Goal: Book appointment/travel/reservation

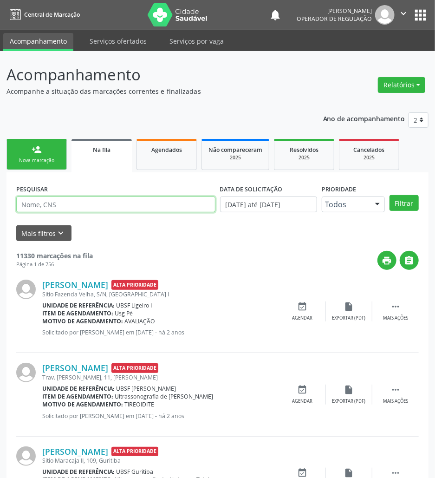
click at [87, 205] on input "text" at bounding box center [115, 204] width 199 height 16
click at [65, 207] on input "text" at bounding box center [115, 204] width 199 height 16
type input "705409439352592"
click at [390, 195] on button "Filtrar" at bounding box center [404, 203] width 29 height 16
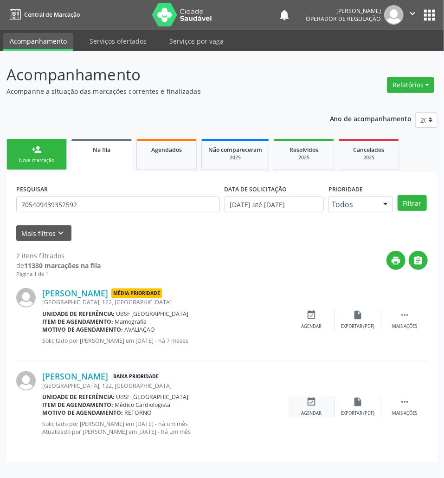
click at [311, 409] on div "event_available Agendar" at bounding box center [312, 407] width 46 height 20
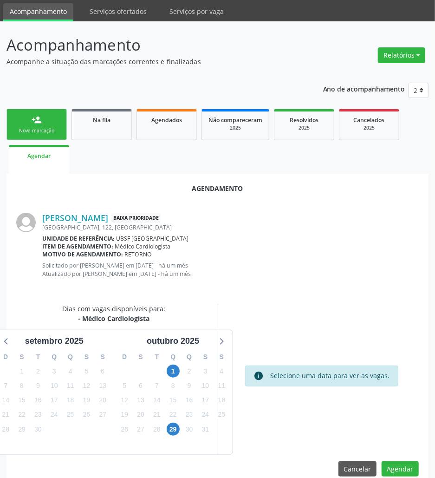
scroll to position [45, 0]
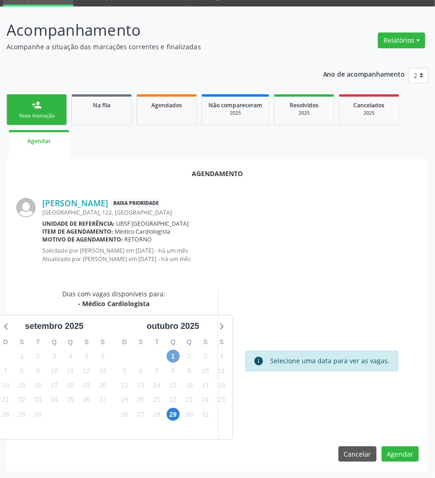
click at [173, 357] on span "1" at bounding box center [173, 356] width 13 height 13
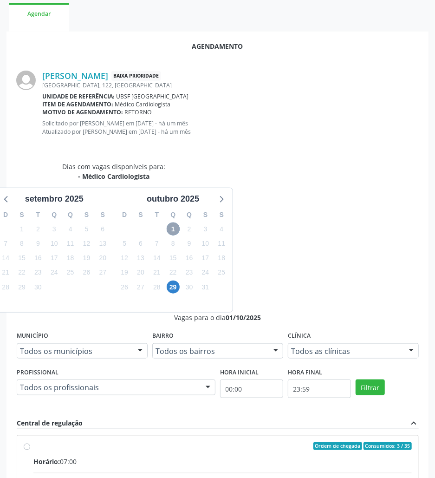
scroll to position [185, 0]
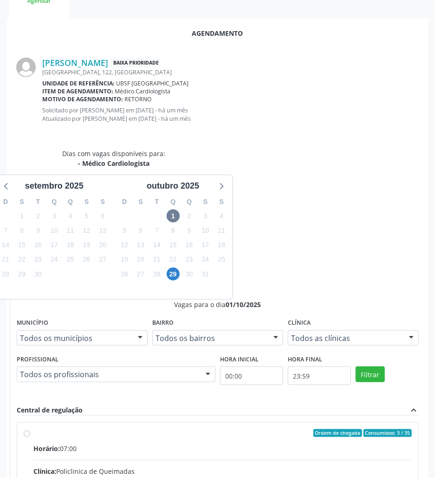
click at [30, 429] on input "Ordem de chegada Consumidos: 3 / 35 Horário: 07:00 Clínica: Policlinica de Quei…" at bounding box center [27, 433] width 7 height 8
radio input "true"
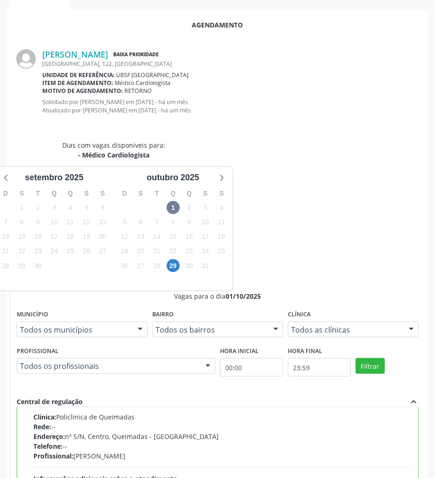
scroll to position [201, 0]
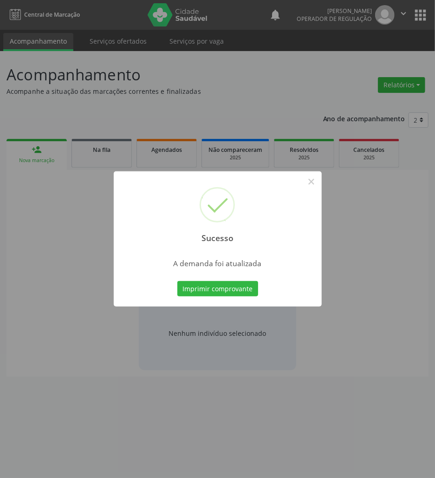
scroll to position [0, 0]
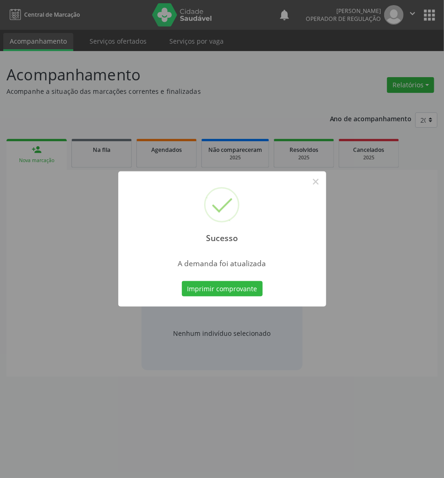
click at [182, 281] on button "Imprimir comprovante" at bounding box center [222, 289] width 81 height 16
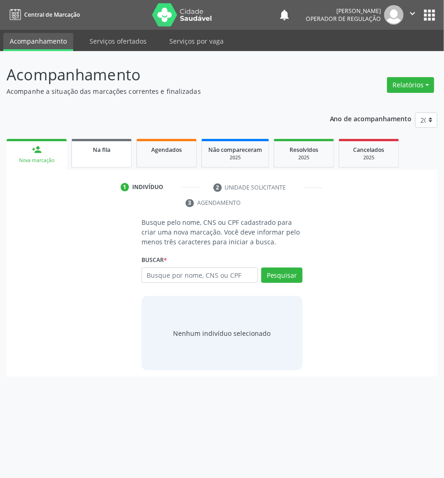
click at [112, 142] on link "Na fila" at bounding box center [102, 153] width 60 height 29
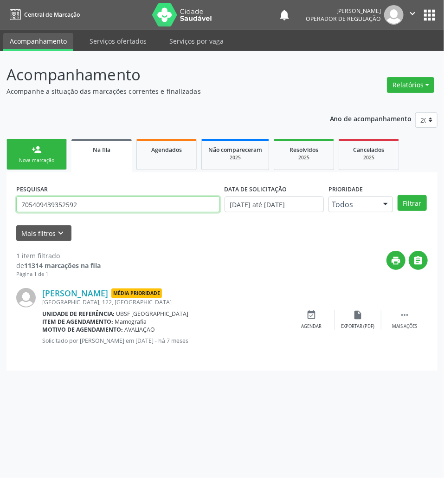
click at [167, 208] on input "705409439352592" at bounding box center [118, 204] width 204 height 16
click at [166, 208] on input "705409439352592" at bounding box center [118, 204] width 204 height 16
type input "708307738171860"
click at [398, 195] on button "Filtrar" at bounding box center [412, 203] width 29 height 16
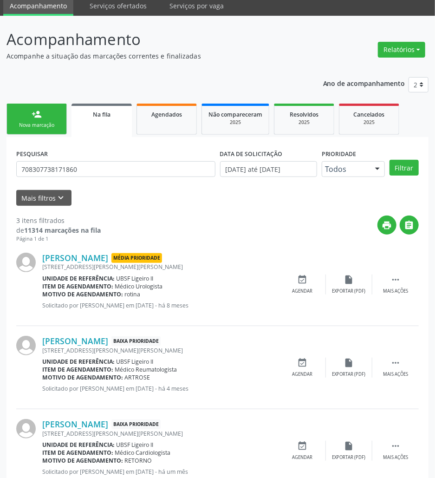
scroll to position [66, 0]
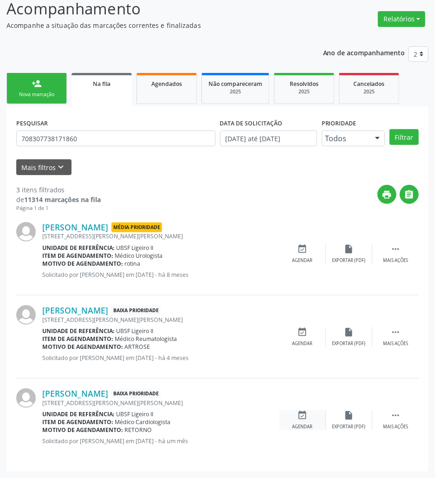
click at [303, 421] on div "event_available Agendar" at bounding box center [303, 420] width 46 height 20
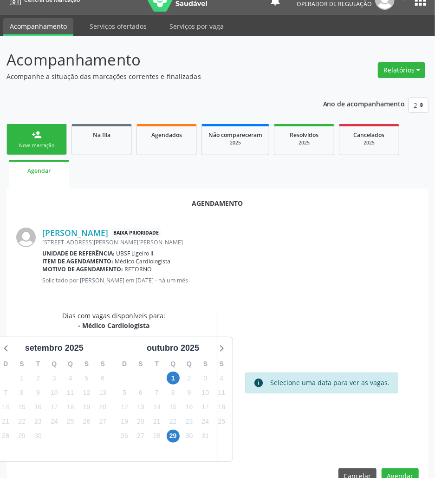
scroll to position [37, 0]
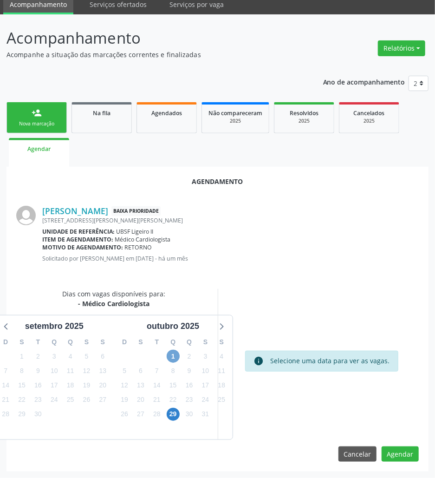
click at [171, 353] on span "1" at bounding box center [173, 356] width 13 height 13
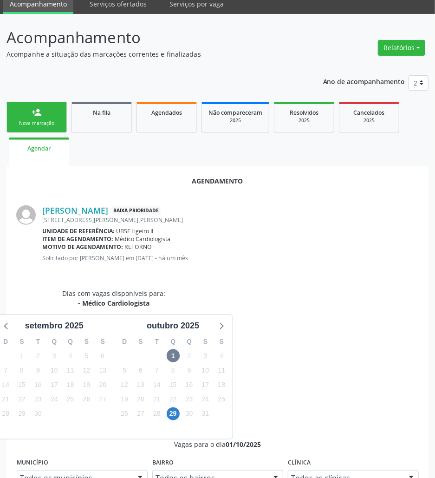
drag, startPoint x: 344, startPoint y: 433, endPoint x: 323, endPoint y: 429, distance: 21.2
radio input "true"
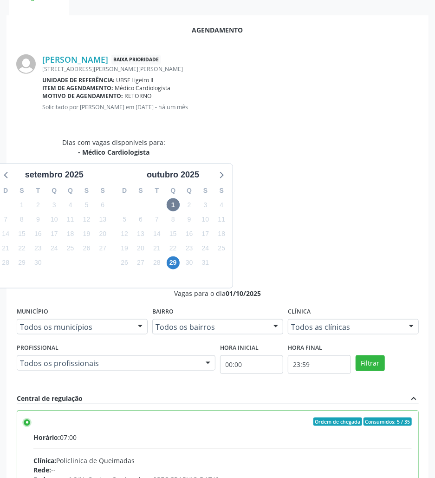
scroll to position [192, 0]
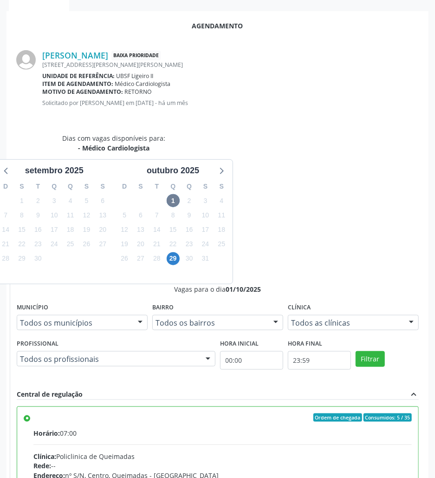
drag, startPoint x: 400, startPoint y: 444, endPoint x: 401, endPoint y: 452, distance: 8.0
click at [400, 446] on div "Agendamento [PERSON_NAME] Baixa Prioridade [STREET_ADDRESS][PERSON_NAME][PERSON…" at bounding box center [218, 314] width 422 height 606
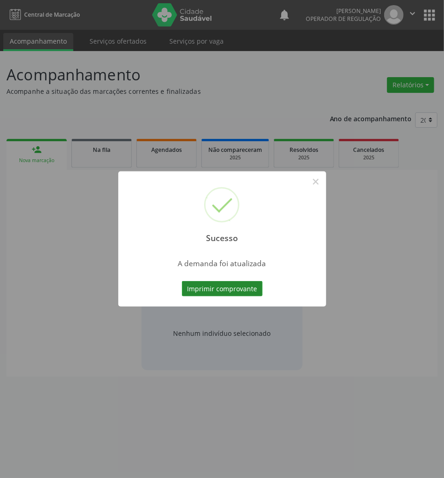
click at [260, 292] on button "Imprimir comprovante" at bounding box center [222, 289] width 81 height 16
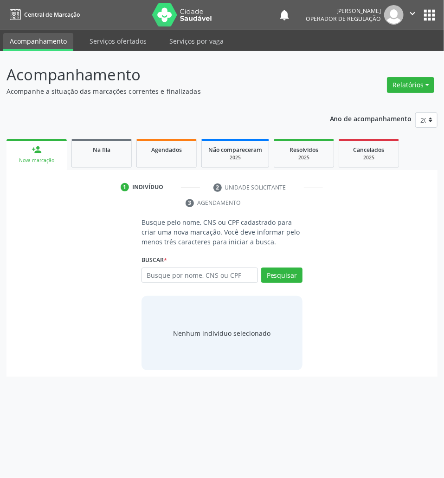
drag, startPoint x: 103, startPoint y: 143, endPoint x: 430, endPoint y: 147, distance: 326.5
click at [103, 143] on link "Na fila" at bounding box center [102, 153] width 60 height 29
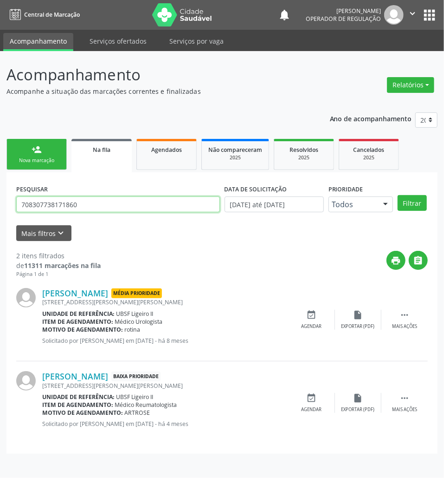
click at [88, 197] on input "708307738171860" at bounding box center [118, 204] width 204 height 16
type input "708608562290488"
click at [398, 195] on button "Filtrar" at bounding box center [412, 203] width 29 height 16
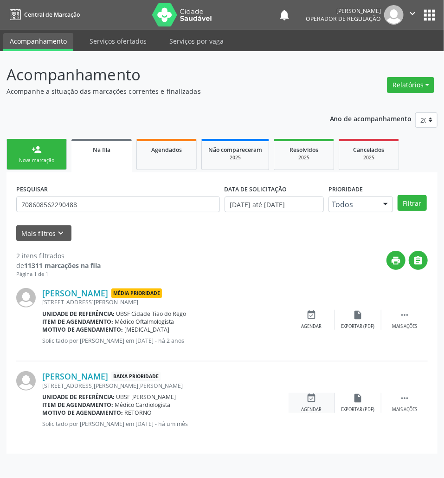
click at [313, 402] on icon "event_available" at bounding box center [312, 398] width 10 height 10
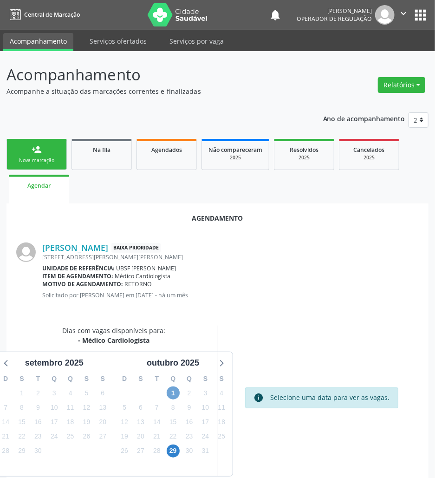
click at [174, 395] on span "1" at bounding box center [173, 392] width 13 height 13
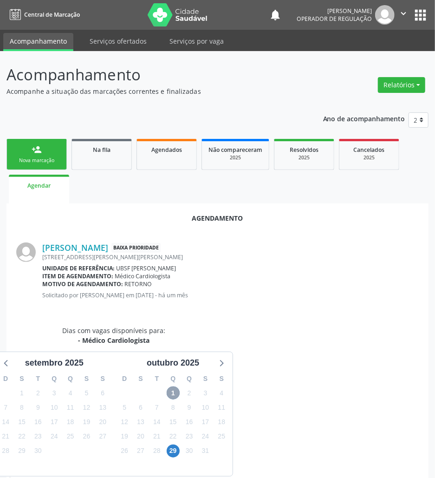
scroll to position [177, 0]
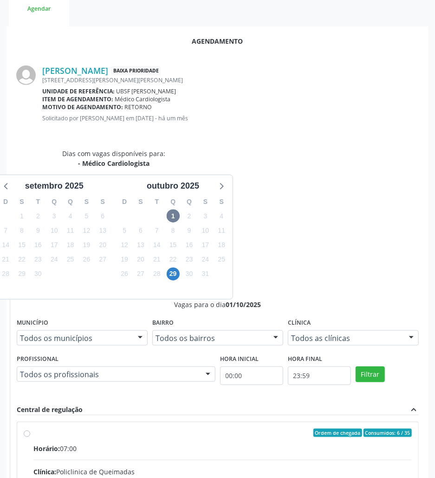
drag, startPoint x: 346, startPoint y: 352, endPoint x: 393, endPoint y: 404, distance: 70.0
click at [30, 429] on input "Ordem de chegada Consumidos: 6 / 35 Horário: 07:00 Clínica: Policlinica de Quei…" at bounding box center [27, 433] width 7 height 8
radio input "true"
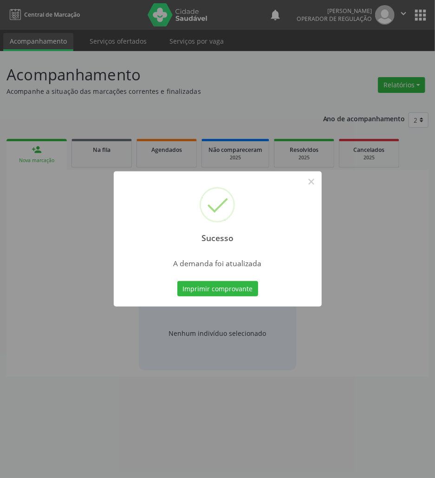
scroll to position [0, 0]
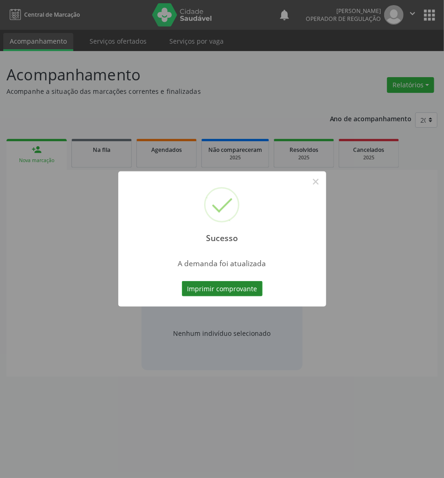
click at [242, 288] on button "Imprimir comprovante" at bounding box center [222, 289] width 81 height 16
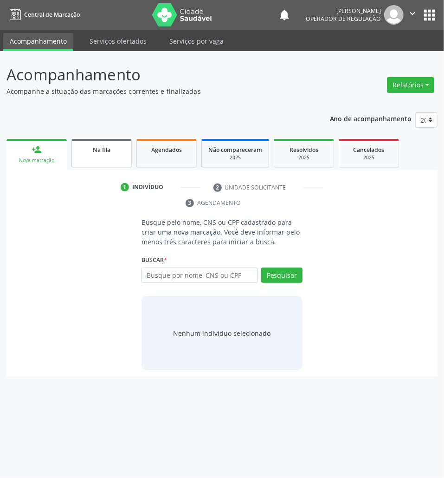
click at [95, 149] on span "Na fila" at bounding box center [102, 150] width 18 height 8
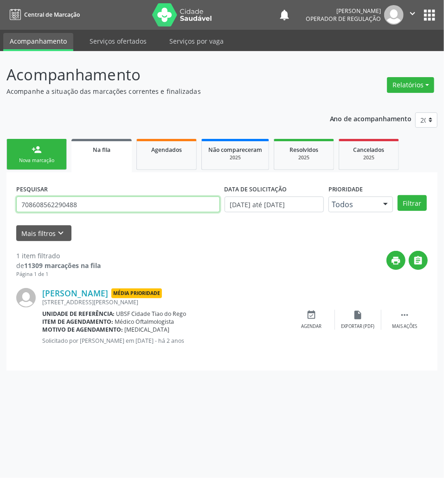
click at [101, 204] on input "708608562290488" at bounding box center [118, 204] width 204 height 16
type input "700305979899830"
click at [398, 195] on button "Filtrar" at bounding box center [412, 203] width 29 height 16
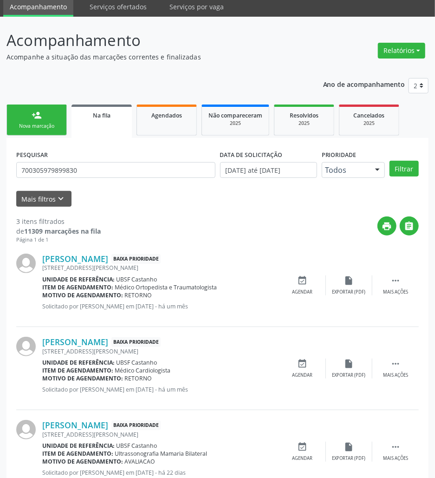
scroll to position [66, 0]
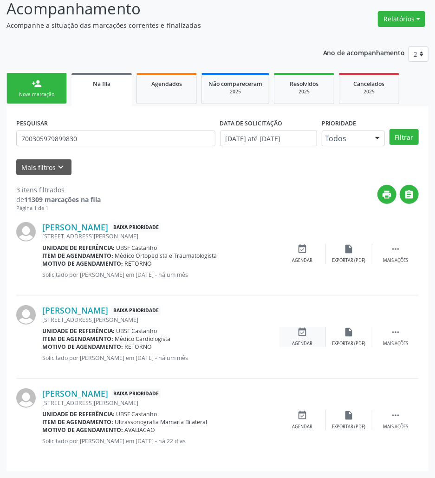
click at [300, 327] on icon "event_available" at bounding box center [303, 332] width 10 height 10
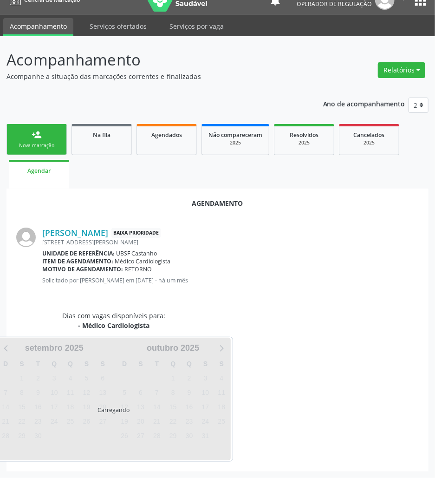
scroll to position [37, 0]
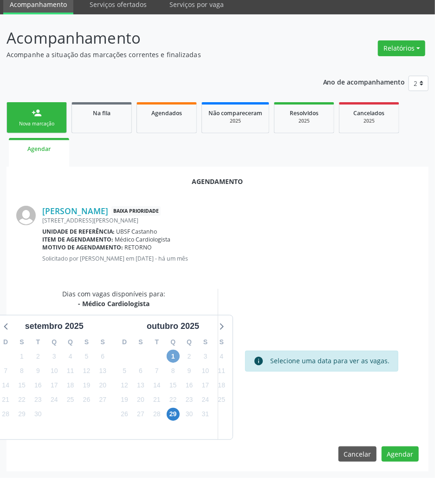
click at [176, 351] on span "1" at bounding box center [173, 356] width 13 height 13
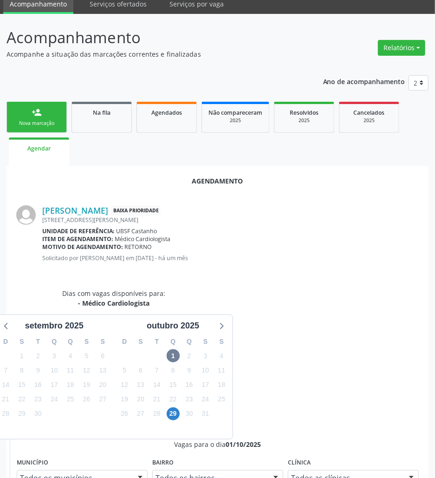
drag, startPoint x: 359, startPoint y: 421, endPoint x: 350, endPoint y: 394, distance: 28.1
radio input "true"
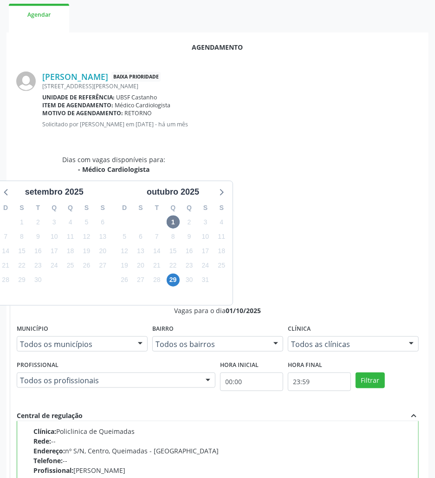
scroll to position [192, 0]
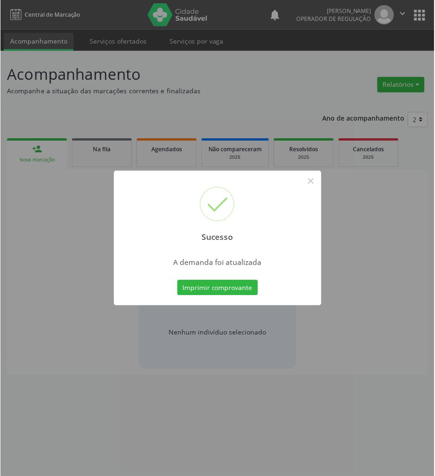
scroll to position [0, 0]
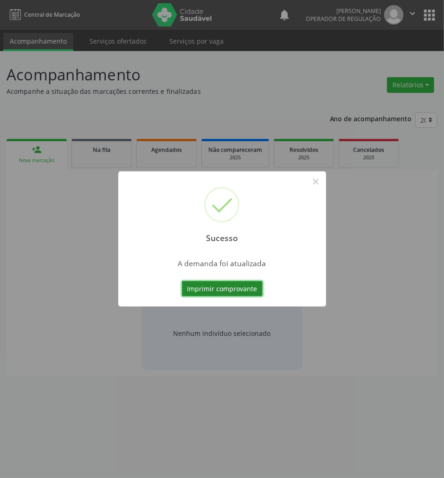
click at [228, 287] on button "Imprimir comprovante" at bounding box center [222, 289] width 81 height 16
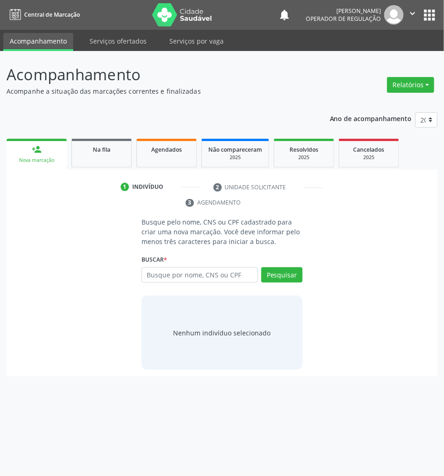
click at [127, 156] on link "Na fila" at bounding box center [102, 153] width 60 height 29
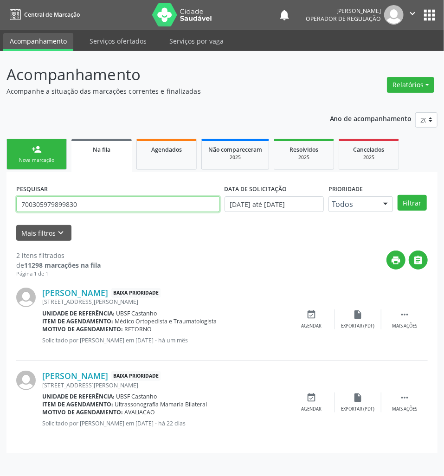
click at [85, 212] on input "700305979899830" at bounding box center [118, 204] width 204 height 16
click at [85, 210] on input "700305979899830" at bounding box center [118, 204] width 204 height 16
type input "704506316059917"
click at [398, 195] on button "Filtrar" at bounding box center [412, 203] width 29 height 16
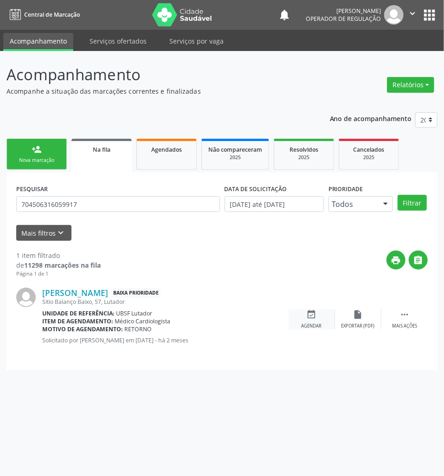
click at [314, 314] on icon "event_available" at bounding box center [312, 315] width 10 height 10
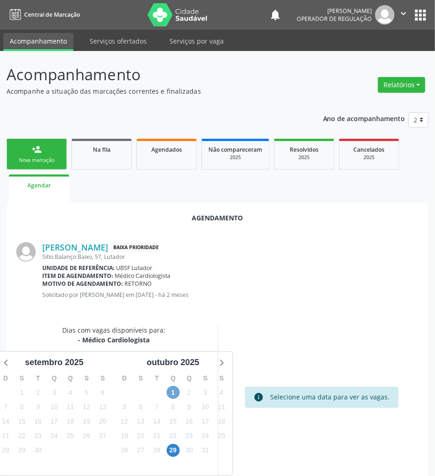
drag, startPoint x: 175, startPoint y: 398, endPoint x: 179, endPoint y: 397, distance: 4.8
click at [174, 398] on span "1" at bounding box center [173, 392] width 13 height 13
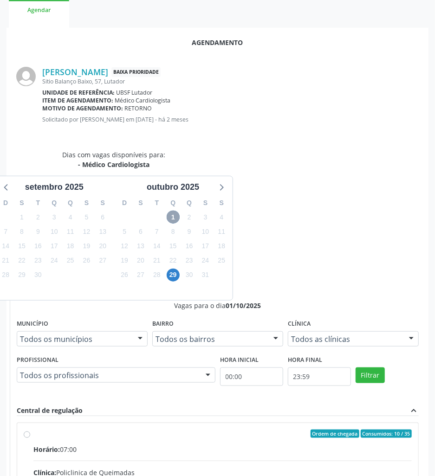
scroll to position [178, 0]
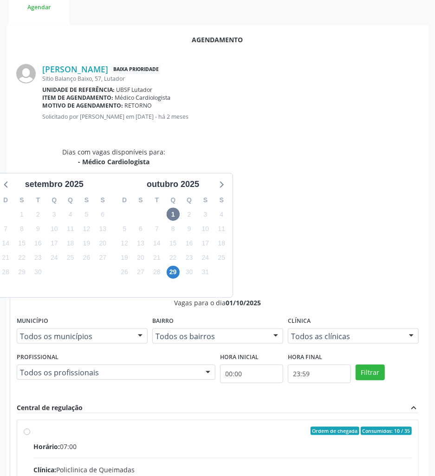
click at [30, 427] on input "Ordem de chegada Consumidos: 10 / 35 Horário: 07:00 Clínica: Policlinica de Que…" at bounding box center [27, 431] width 7 height 8
radio input "true"
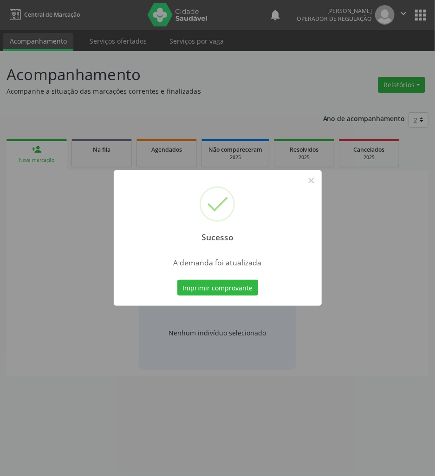
scroll to position [0, 0]
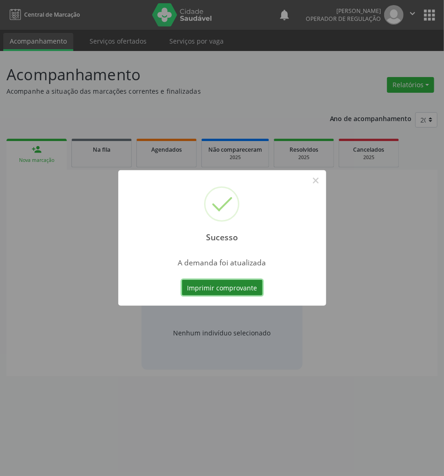
click at [239, 289] on button "Imprimir comprovante" at bounding box center [222, 288] width 81 height 16
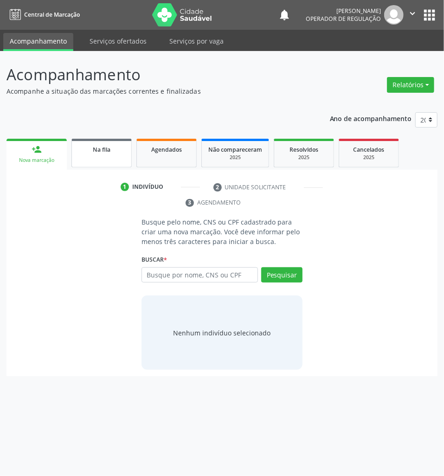
drag, startPoint x: 126, startPoint y: 129, endPoint x: 112, endPoint y: 142, distance: 19.1
click at [112, 142] on div "Ano de acompanhamento 2025 2024 2023 2022 2021 person_add Nova marcação Na fila…" at bounding box center [222, 241] width 431 height 271
click at [112, 144] on div "Na fila" at bounding box center [101, 149] width 46 height 10
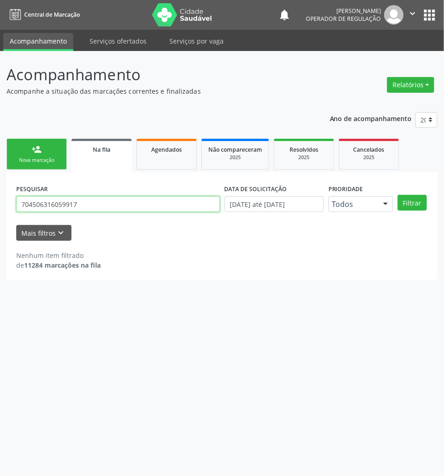
click at [164, 202] on input "704506316059917" at bounding box center [118, 204] width 204 height 16
type input "700506365760558"
click at [398, 195] on button "Filtrar" at bounding box center [412, 203] width 29 height 16
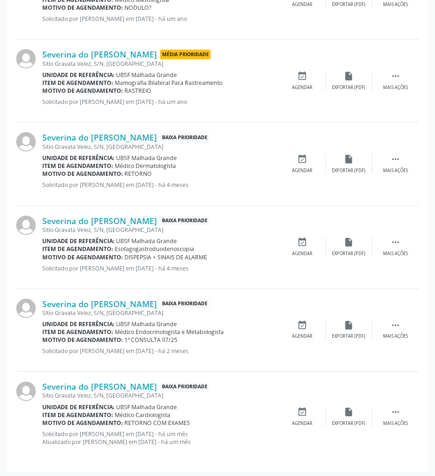
scroll to position [325, 0]
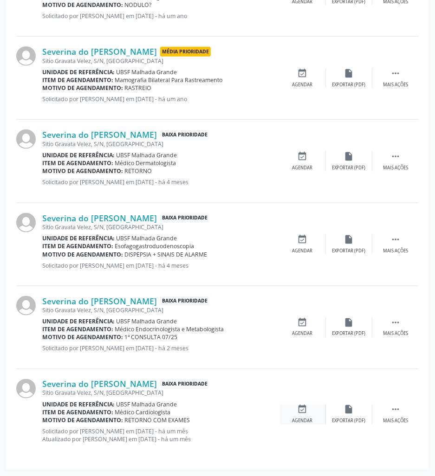
click at [307, 417] on div "event_available Agendar" at bounding box center [303, 415] width 46 height 20
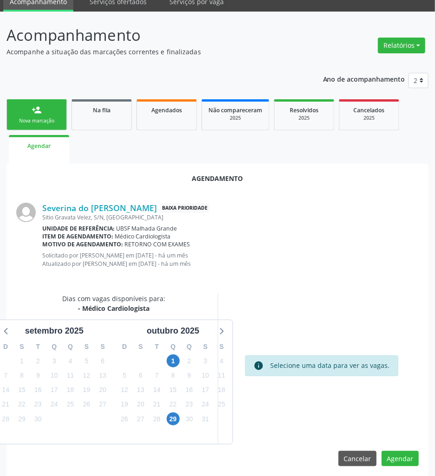
scroll to position [46, 0]
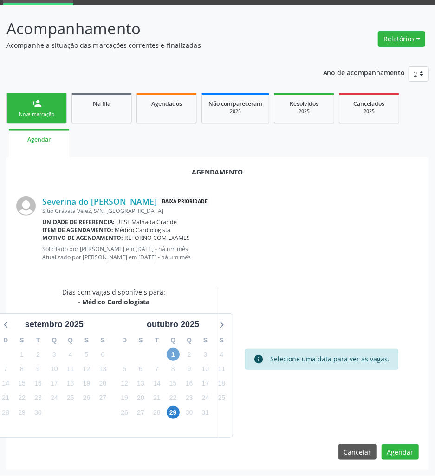
click at [169, 356] on span "1" at bounding box center [173, 354] width 13 height 13
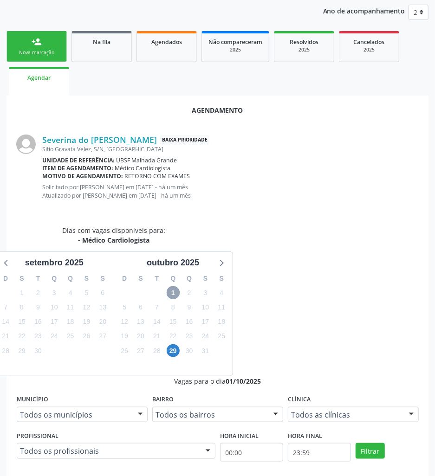
scroll to position [170, 0]
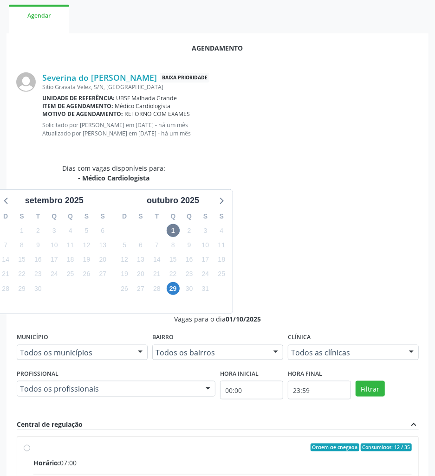
click at [30, 444] on input "Ordem de chegada Consumidos: 12 / 35 Horário: 07:00 Clínica: Policlinica de Que…" at bounding box center [27, 448] width 7 height 8
radio input "true"
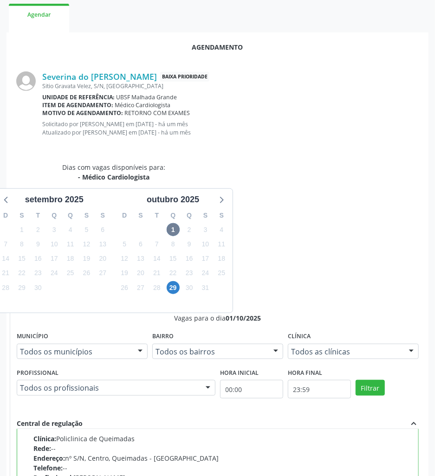
scroll to position [202, 0]
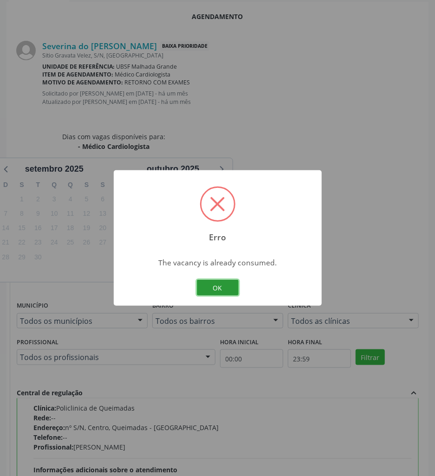
drag, startPoint x: 231, startPoint y: 283, endPoint x: 216, endPoint y: 267, distance: 21.0
click at [228, 281] on button "OK" at bounding box center [218, 288] width 42 height 16
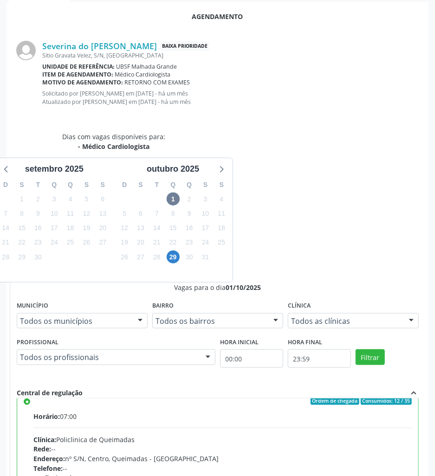
scroll to position [0, 0]
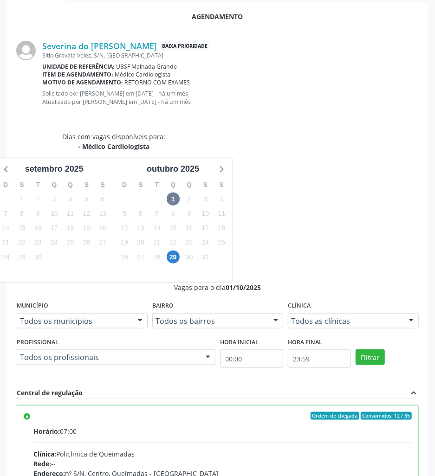
click at [182, 257] on div "30" at bounding box center [189, 257] width 16 height 14
click at [179, 257] on div "29" at bounding box center [173, 257] width 13 height 14
click at [175, 255] on span "29" at bounding box center [173, 257] width 13 height 13
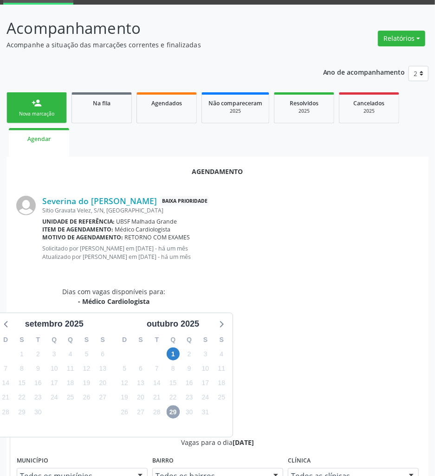
scroll to position [186, 0]
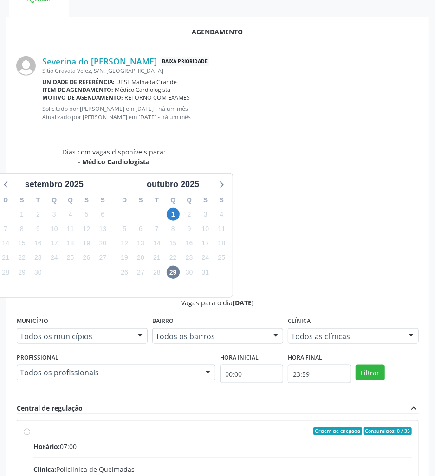
click at [175, 221] on div "1" at bounding box center [173, 215] width 13 height 14
click at [172, 217] on span "1" at bounding box center [173, 214] width 13 height 13
click at [30, 428] on input "Ordem de chegada Consumidos: 13 / 35 Horário: 07:00 Clínica: Policlinica de Que…" at bounding box center [27, 432] width 7 height 8
radio input "true"
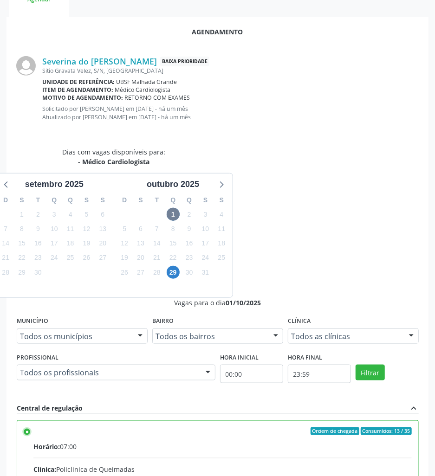
scroll to position [47, 0]
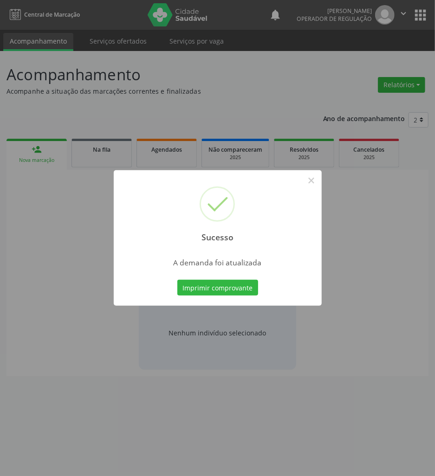
scroll to position [0, 0]
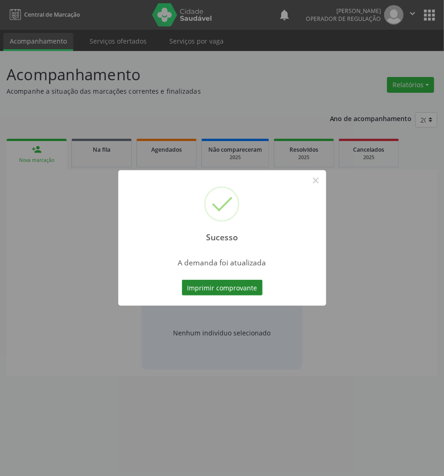
click at [190, 287] on button "Imprimir comprovante" at bounding box center [222, 288] width 81 height 16
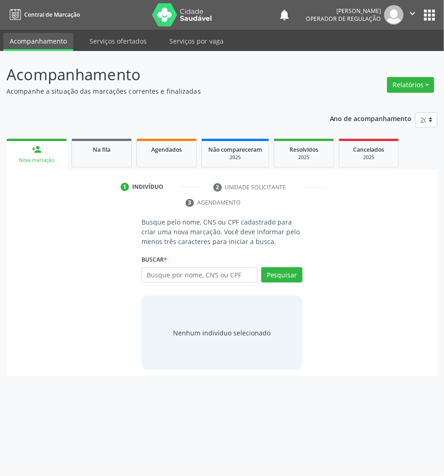
drag, startPoint x: 93, startPoint y: 150, endPoint x: 437, endPoint y: 155, distance: 344.1
click at [93, 150] on span "Na fila" at bounding box center [102, 150] width 18 height 8
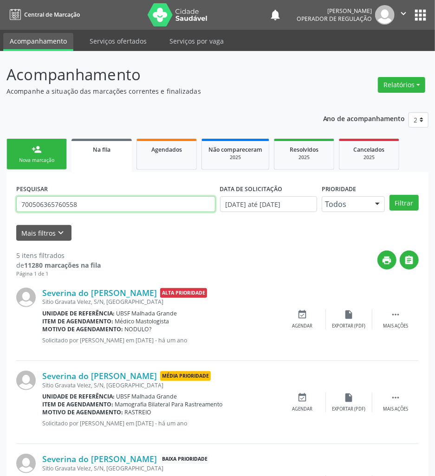
click at [145, 200] on input "700506365760558" at bounding box center [115, 204] width 199 height 16
click at [144, 200] on input "700506365760558" at bounding box center [115, 204] width 199 height 16
type input "700003348648909"
click at [390, 195] on button "Filtrar" at bounding box center [404, 203] width 29 height 16
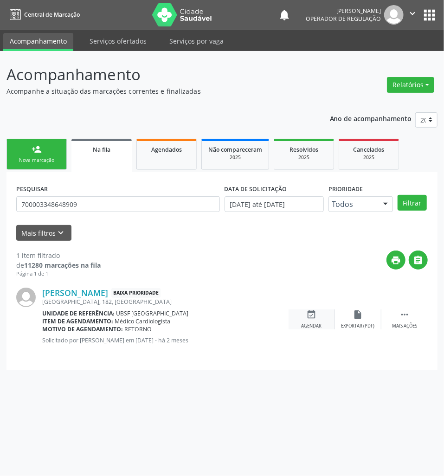
click at [316, 322] on div "event_available Agendar" at bounding box center [312, 320] width 46 height 20
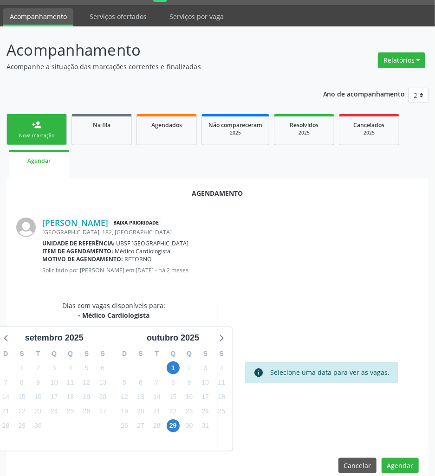
scroll to position [38, 0]
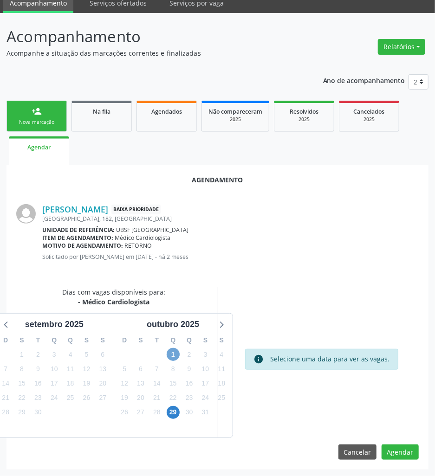
click at [179, 354] on span "1" at bounding box center [173, 354] width 13 height 13
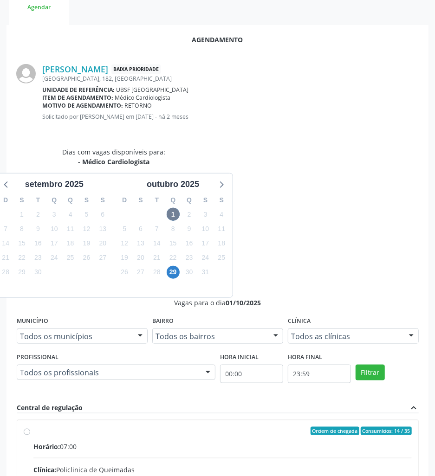
click at [30, 427] on input "Ordem de chegada Consumidos: 14 / 35 Horário: 07:00 Clínica: Policlinica de Que…" at bounding box center [27, 431] width 7 height 8
radio input "true"
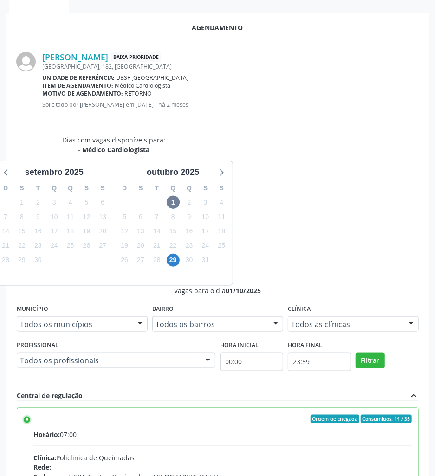
scroll to position [194, 0]
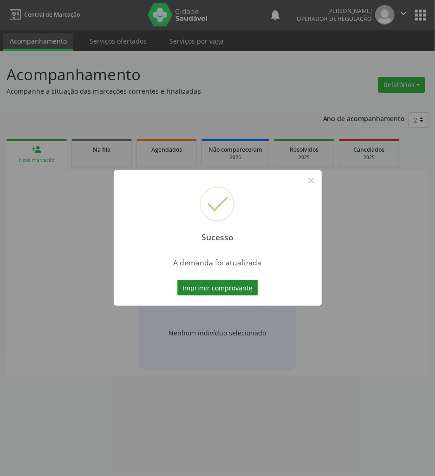
scroll to position [0, 0]
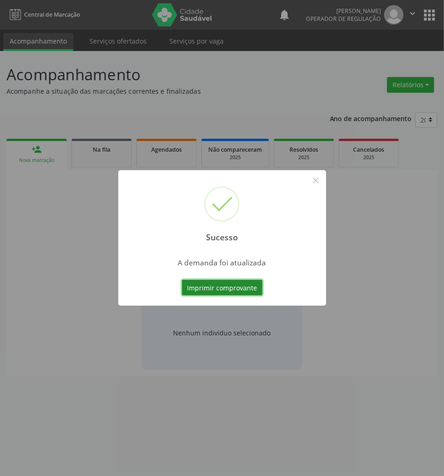
click at [239, 292] on button "Imprimir comprovante" at bounding box center [222, 288] width 81 height 16
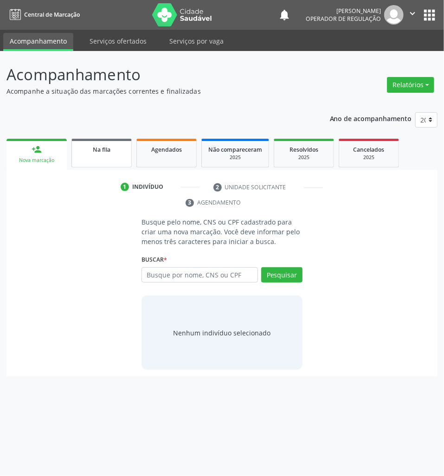
click at [97, 160] on link "Na fila" at bounding box center [102, 153] width 60 height 29
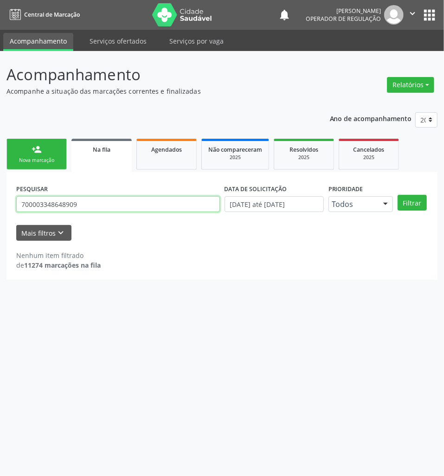
click at [122, 205] on input "700003348648909" at bounding box center [118, 204] width 204 height 16
click at [398, 195] on button "Filtrar" at bounding box center [412, 203] width 29 height 16
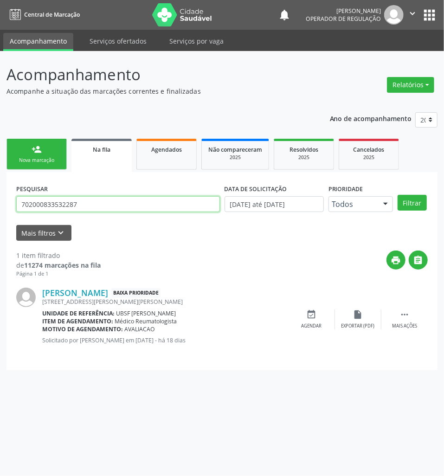
click at [71, 202] on input "702000833532287" at bounding box center [118, 204] width 204 height 16
click at [69, 207] on input "702000833532287" at bounding box center [118, 204] width 204 height 16
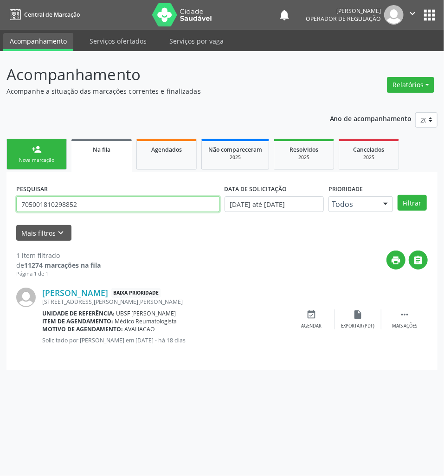
type input "705001810298852"
click at [398, 195] on button "Filtrar" at bounding box center [412, 203] width 29 height 16
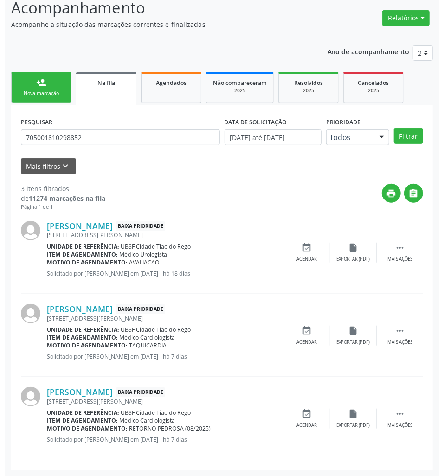
scroll to position [67, 0]
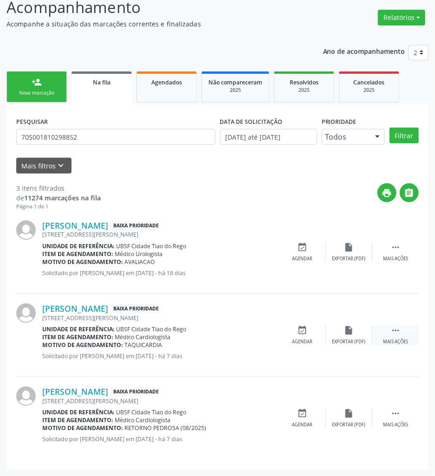
click at [389, 328] on div " Mais ações" at bounding box center [395, 336] width 46 height 20
click at [314, 338] on div "cancel Cancelar" at bounding box center [303, 336] width 46 height 20
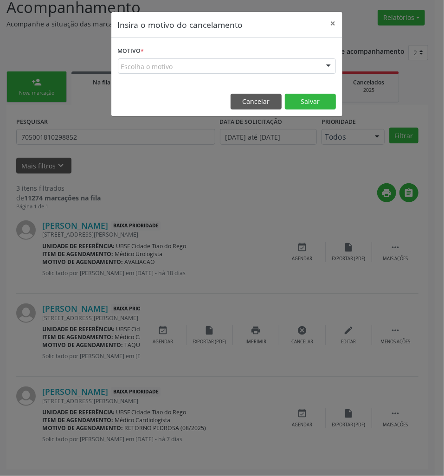
drag, startPoint x: 284, startPoint y: 60, endPoint x: 286, endPoint y: 71, distance: 11.3
click at [284, 60] on div "Escolha o motivo" at bounding box center [227, 67] width 218 height 16
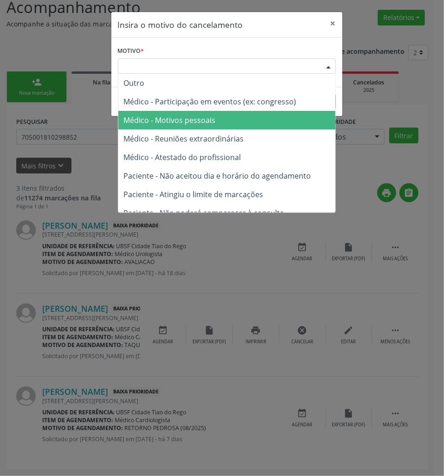
click at [280, 119] on span "Médico - Motivos pessoais" at bounding box center [226, 120] width 217 height 19
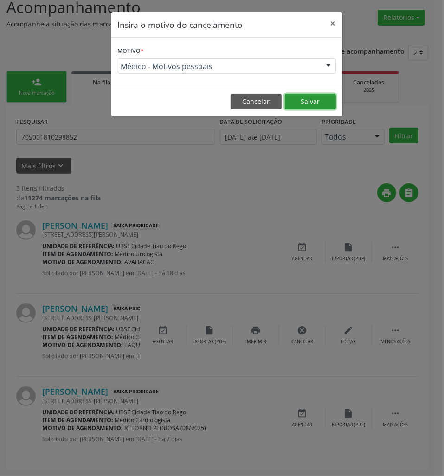
click at [306, 109] on button "Salvar" at bounding box center [310, 102] width 51 height 16
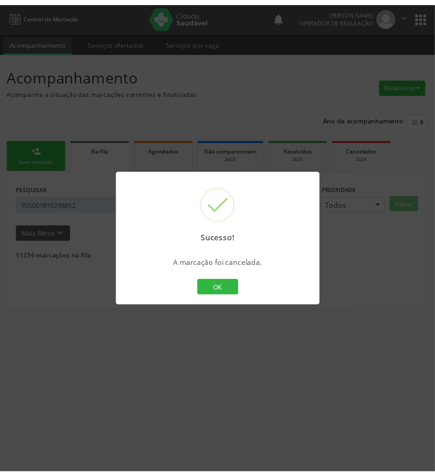
scroll to position [0, 0]
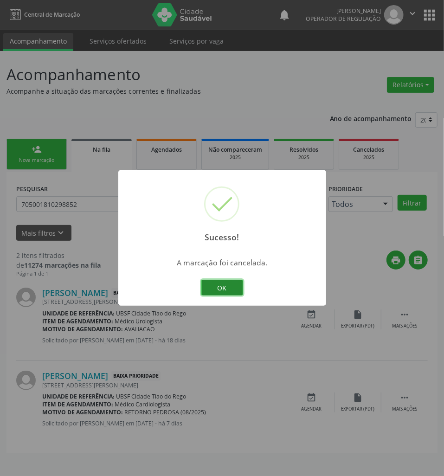
drag, startPoint x: 226, startPoint y: 285, endPoint x: 433, endPoint y: 287, distance: 207.6
click at [227, 285] on button "OK" at bounding box center [223, 288] width 42 height 16
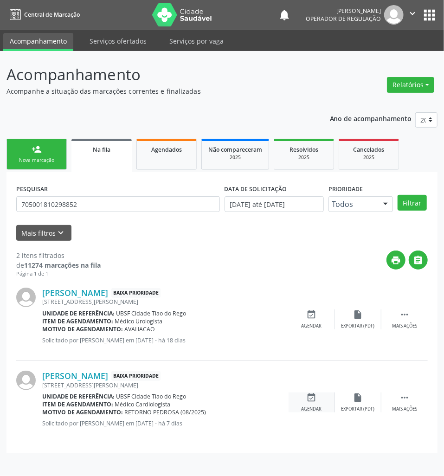
click at [322, 407] on div "event_available Agendar" at bounding box center [312, 403] width 46 height 20
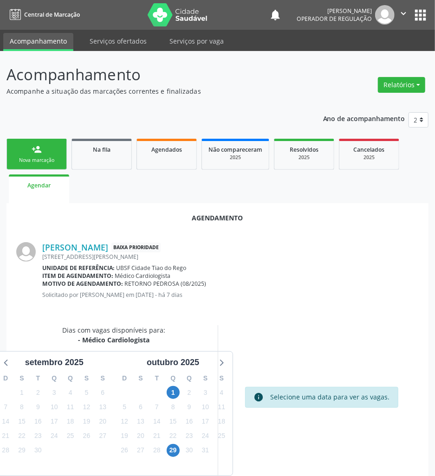
click at [181, 392] on div "2" at bounding box center [189, 393] width 16 height 14
drag, startPoint x: 175, startPoint y: 391, endPoint x: 154, endPoint y: 382, distance: 22.9
click at [175, 391] on span "1" at bounding box center [173, 392] width 13 height 13
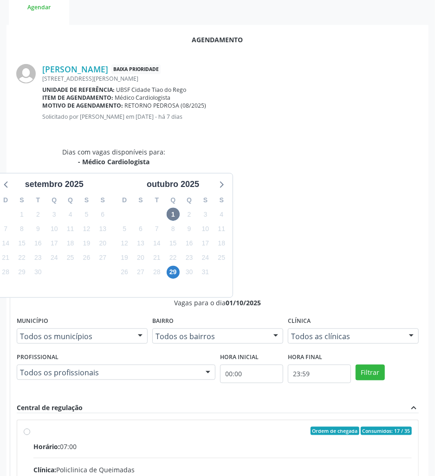
drag, startPoint x: 306, startPoint y: 326, endPoint x: 214, endPoint y: 331, distance: 92.1
click at [303, 465] on div "Clínica: Policlinica de Queimadas" at bounding box center [222, 470] width 378 height 10
radio input "true"
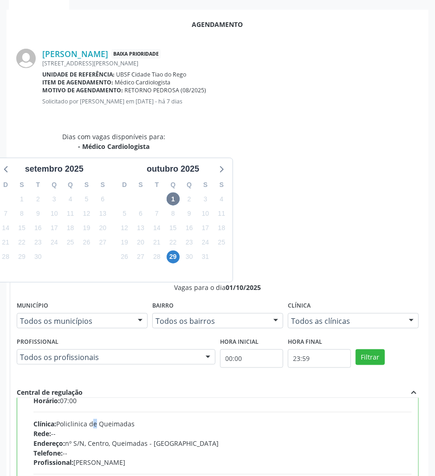
scroll to position [47, 0]
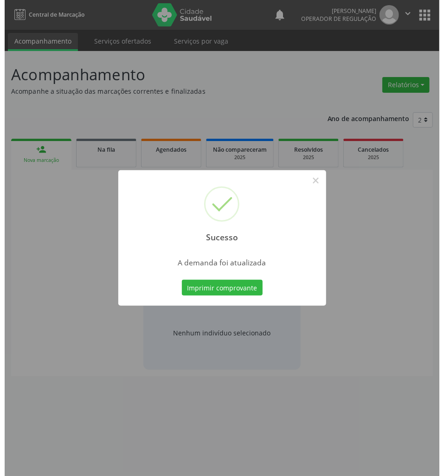
scroll to position [0, 0]
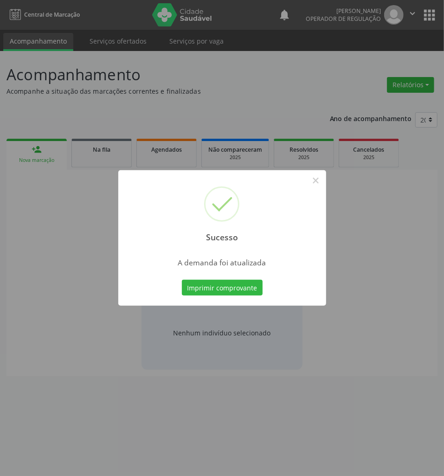
click at [226, 279] on div "Imprimir comprovante Cancel" at bounding box center [222, 288] width 85 height 20
click at [231, 286] on button "Imprimir comprovante" at bounding box center [222, 288] width 81 height 16
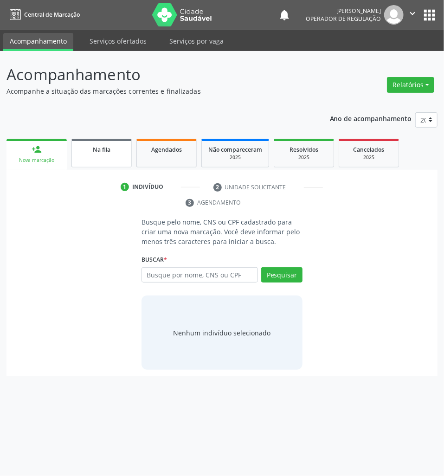
click at [88, 164] on link "Na fila" at bounding box center [102, 153] width 60 height 29
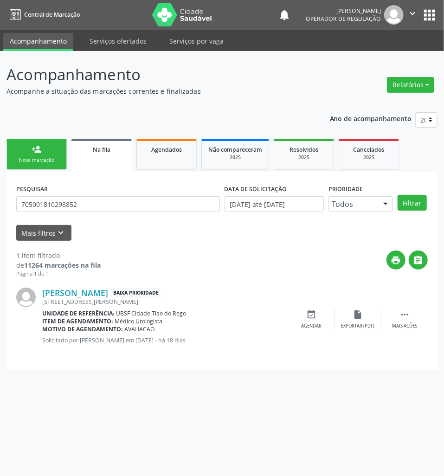
click at [441, 13] on nav "Central de Marcação notifications [PERSON_NAME] Operador de regulação  Configu…" at bounding box center [222, 15] width 444 height 30
click at [437, 13] on button "apps" at bounding box center [430, 15] width 16 height 16
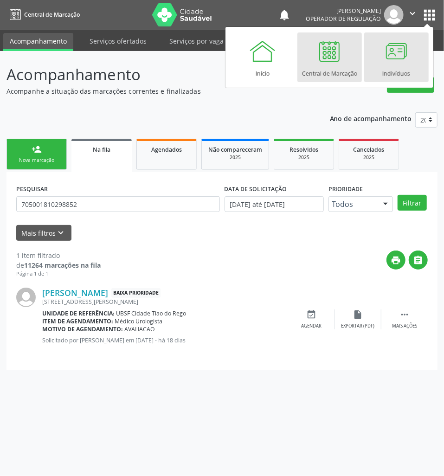
click at [391, 62] on div at bounding box center [397, 51] width 28 height 28
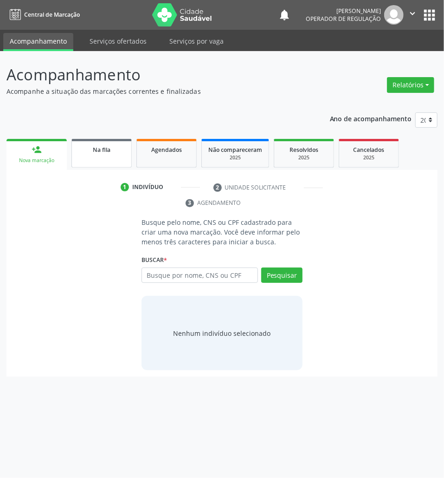
click at [109, 163] on link "Na fila" at bounding box center [102, 153] width 60 height 29
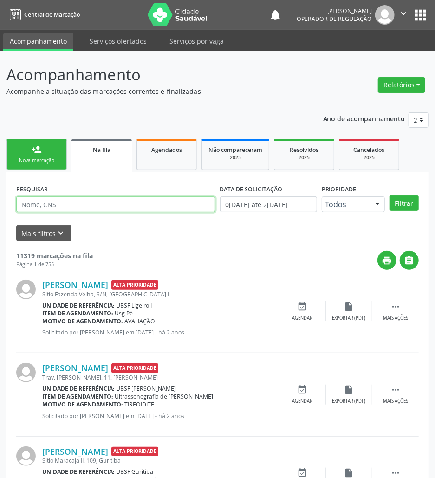
click at [171, 206] on input "text" at bounding box center [115, 204] width 199 height 16
type input "705002468652350"
click at [390, 195] on button "Filtrar" at bounding box center [404, 203] width 29 height 16
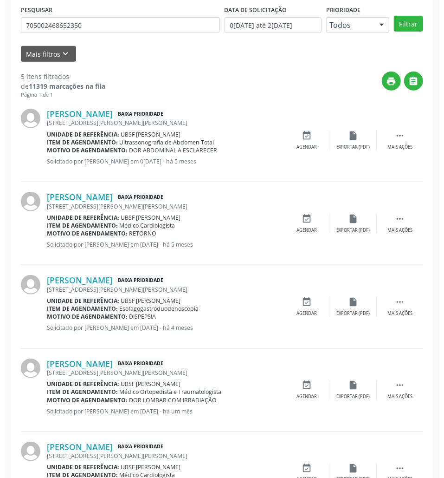
scroll to position [233, 0]
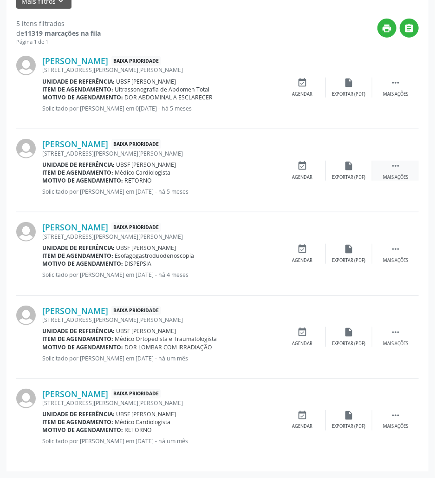
click at [394, 171] on div " Mais ações" at bounding box center [395, 171] width 46 height 20
click at [307, 174] on div "Cancelar" at bounding box center [303, 177] width 22 height 7
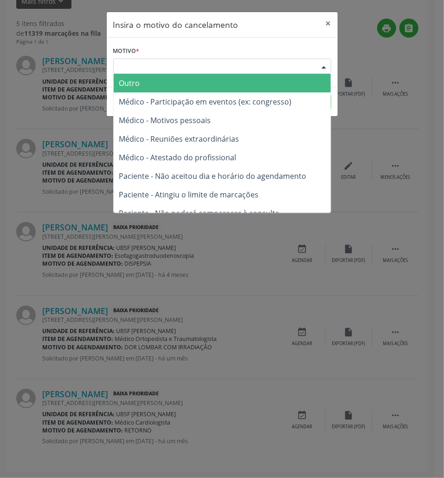
drag, startPoint x: 295, startPoint y: 72, endPoint x: 285, endPoint y: 102, distance: 32.5
click at [294, 74] on div "Escolha o motivo Outro Médico - Participação em eventos (ex: congresso) Médico …" at bounding box center [222, 67] width 218 height 16
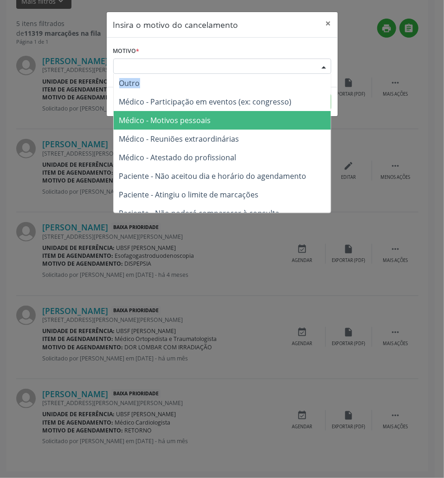
click at [278, 116] on span "Médico - Motivos pessoais" at bounding box center [222, 120] width 217 height 19
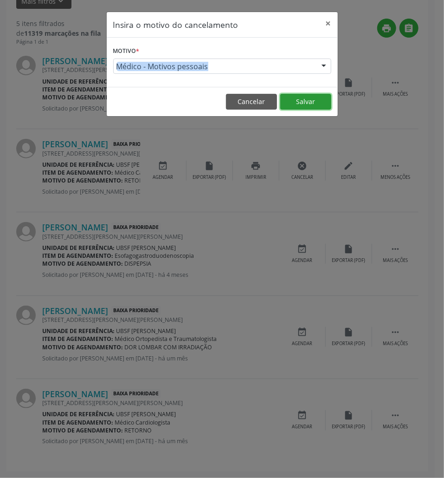
click at [316, 103] on button "Salvar" at bounding box center [305, 102] width 51 height 16
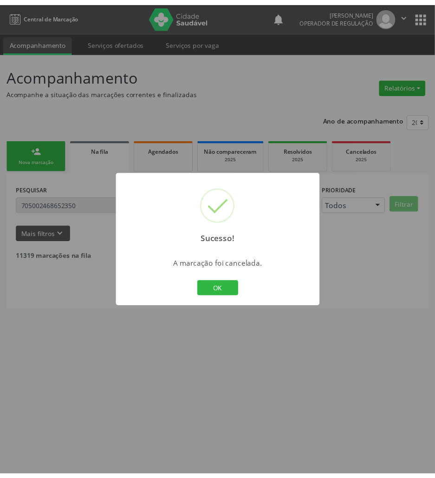
scroll to position [0, 0]
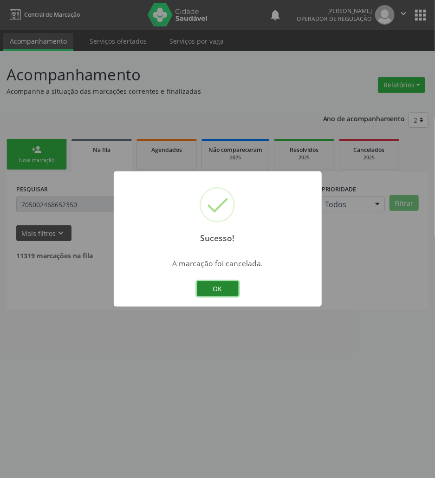
click at [236, 287] on button "OK" at bounding box center [218, 289] width 42 height 16
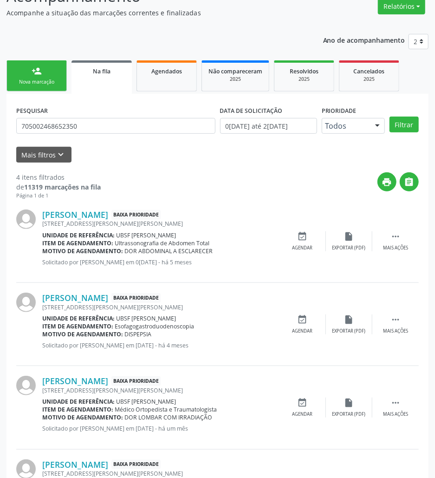
scroll to position [149, 0]
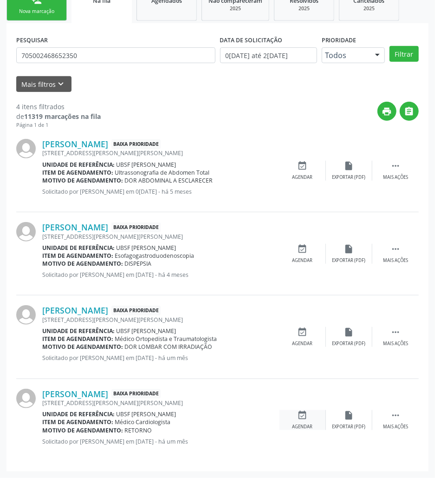
click at [313, 417] on div "event_available Agendar" at bounding box center [303, 420] width 46 height 20
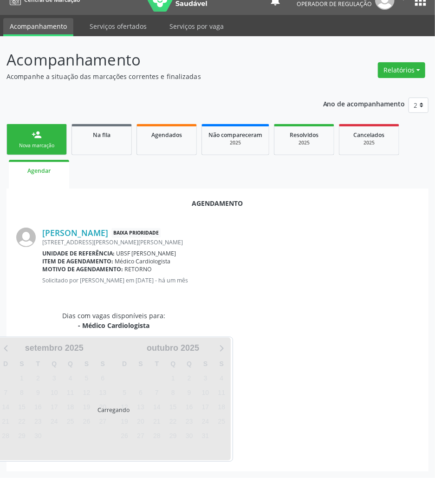
scroll to position [37, 0]
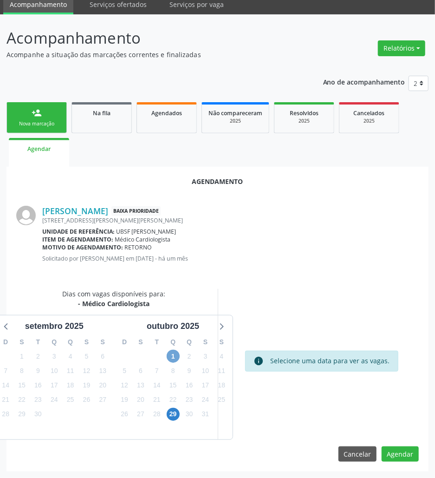
click at [177, 351] on span "1" at bounding box center [173, 356] width 13 height 13
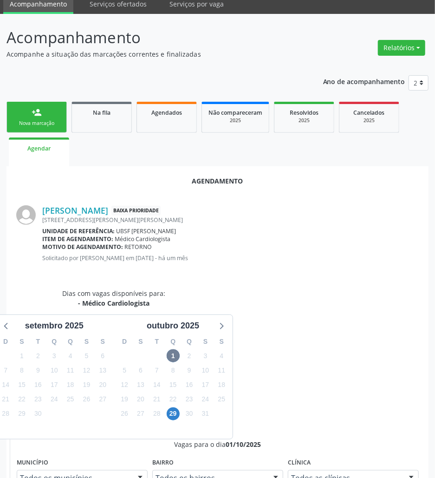
drag, startPoint x: 365, startPoint y: 413, endPoint x: 365, endPoint y: 424, distance: 10.2
radio input "true"
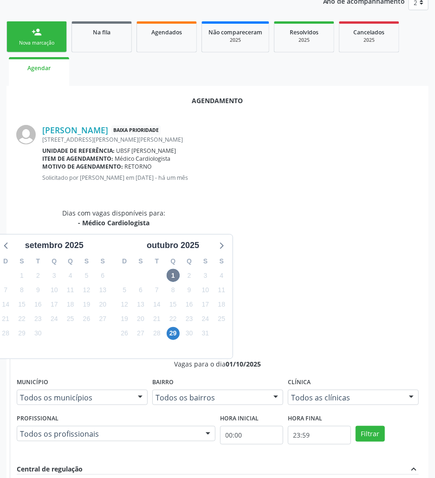
scroll to position [192, 0]
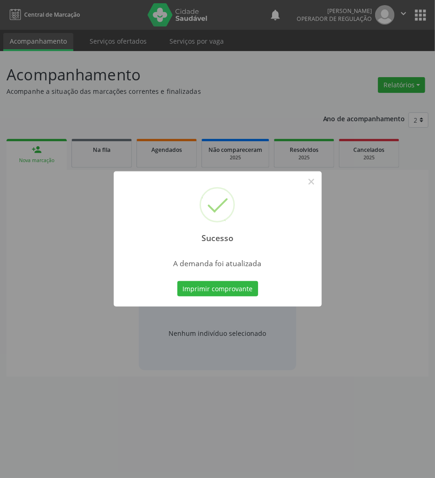
scroll to position [0, 0]
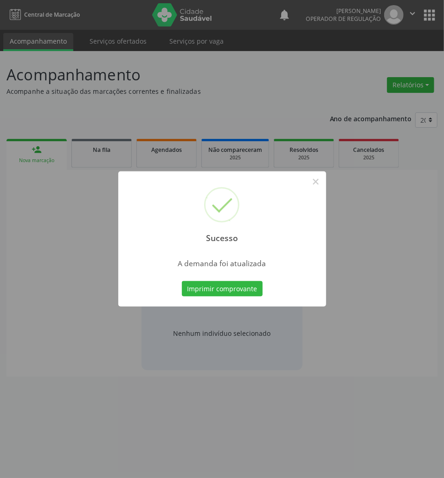
click at [182, 281] on button "Imprimir comprovante" at bounding box center [222, 289] width 81 height 16
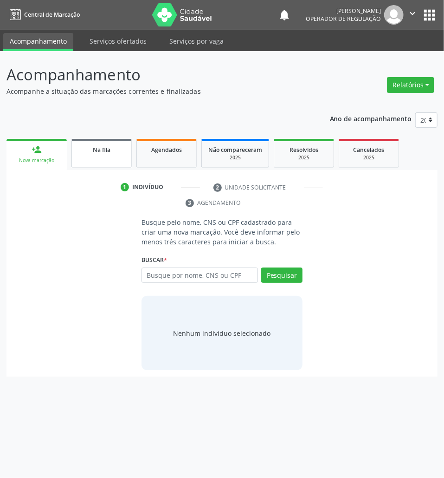
click at [83, 154] on link "Na fila" at bounding box center [102, 153] width 60 height 29
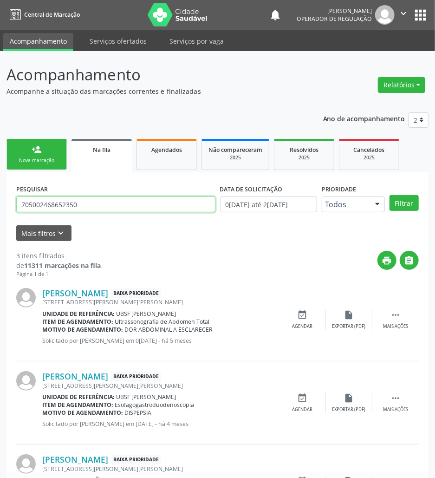
click at [82, 204] on input "705002468652350" at bounding box center [115, 204] width 199 height 16
type input "704104473369850"
click at [390, 195] on button "Filtrar" at bounding box center [404, 203] width 29 height 16
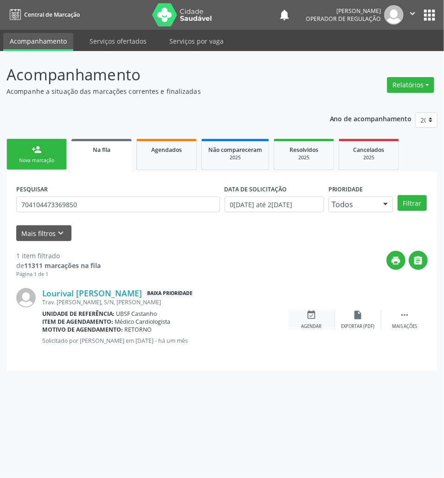
click at [316, 326] on div "Agendar" at bounding box center [312, 326] width 20 height 7
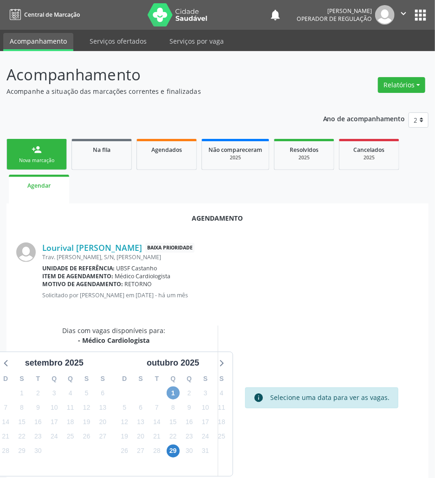
click at [173, 390] on span "1" at bounding box center [173, 392] width 13 height 13
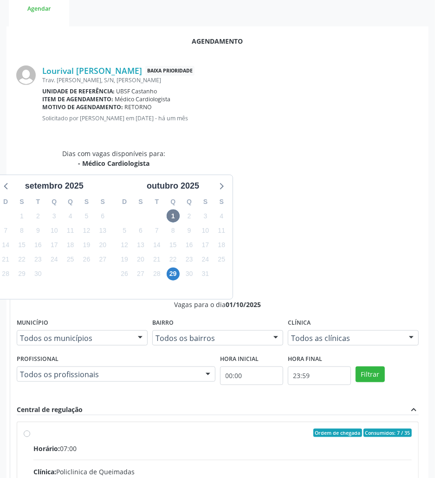
drag, startPoint x: 298, startPoint y: 355, endPoint x: 259, endPoint y: 355, distance: 38.5
click at [30, 429] on input "Ordem de chegada Consumidos: 7 / 35 Horário: 07:00 Clínica: Policlinica de Quei…" at bounding box center [27, 433] width 7 height 8
radio input "true"
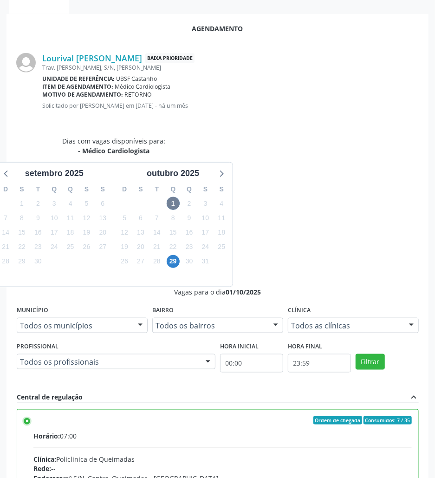
scroll to position [192, 0]
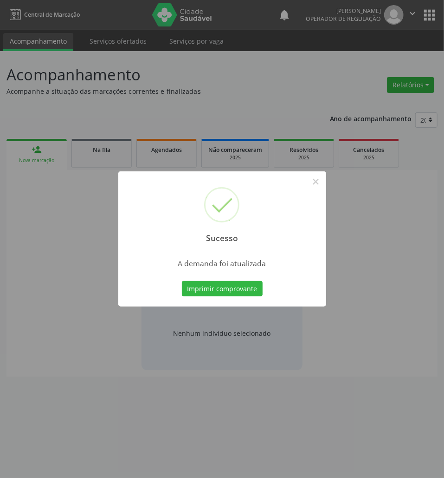
click at [182, 281] on button "Imprimir comprovante" at bounding box center [222, 289] width 81 height 16
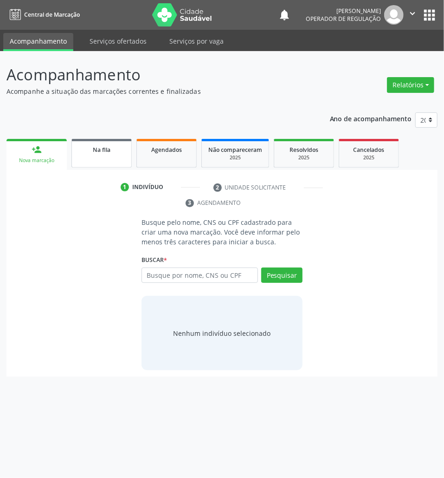
click at [120, 147] on div "Na fila" at bounding box center [101, 149] width 46 height 10
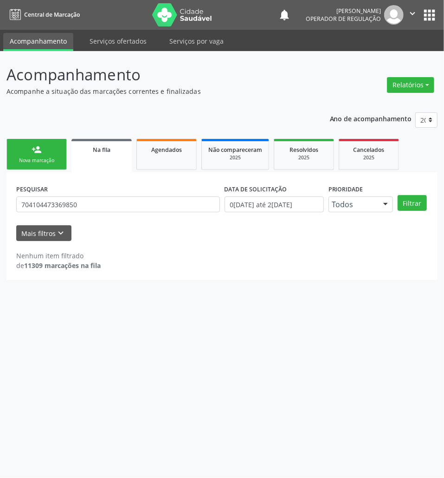
click at [52, 212] on div "PESQUISAR 704104473369850" at bounding box center [118, 200] width 209 height 36
click at [49, 207] on input "704104473369850" at bounding box center [118, 204] width 204 height 16
click at [48, 207] on input "704104473369850" at bounding box center [118, 204] width 204 height 16
type input "704004385487666"
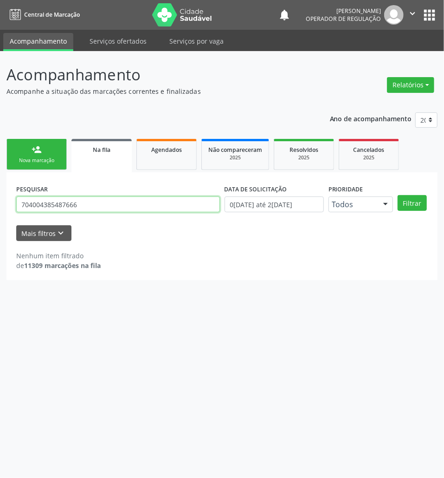
click at [398, 195] on button "Filtrar" at bounding box center [412, 203] width 29 height 16
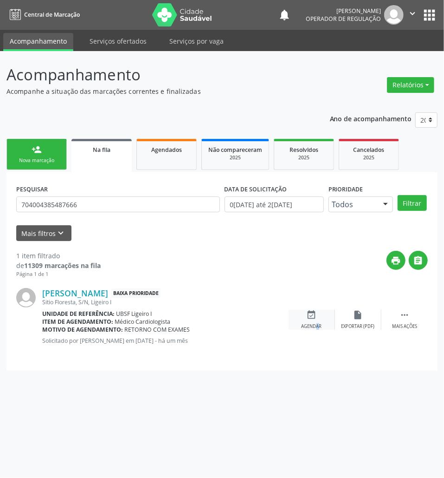
click at [309, 322] on div "event_available Agendar" at bounding box center [312, 320] width 46 height 20
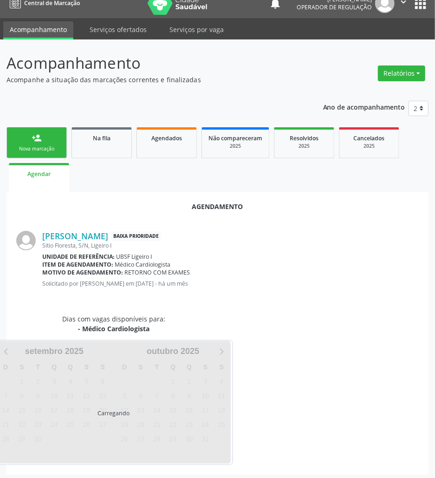
scroll to position [15, 0]
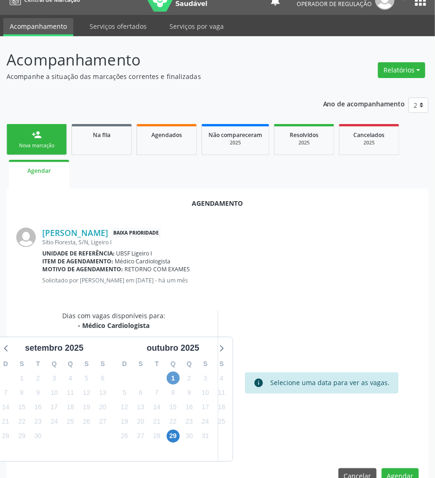
drag, startPoint x: 167, startPoint y: 373, endPoint x: 173, endPoint y: 376, distance: 6.2
click at [168, 373] on div "1" at bounding box center [173, 378] width 13 height 14
click at [173, 376] on span "1" at bounding box center [173, 377] width 13 height 13
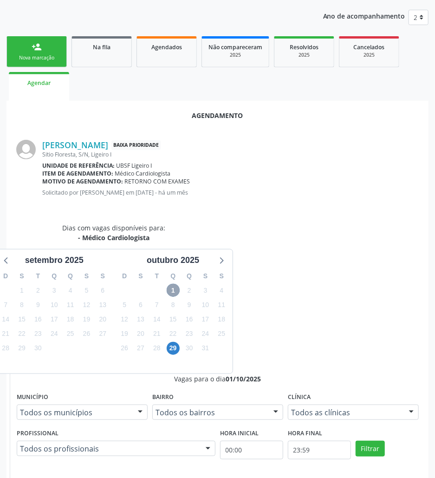
scroll to position [177, 0]
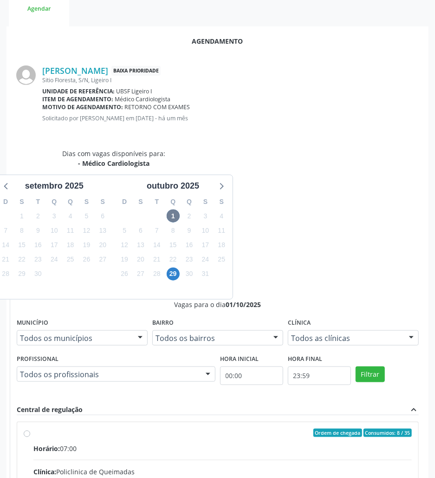
click at [30, 429] on input "Ordem de chegada Consumidos: 8 / 35 Horário: 07:00 Clínica: Policlinica de Quei…" at bounding box center [27, 433] width 7 height 8
radio input "true"
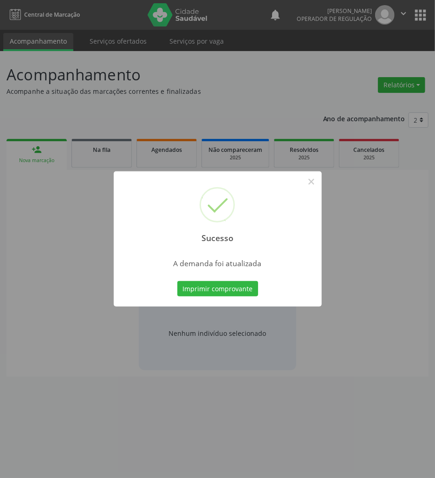
scroll to position [0, 0]
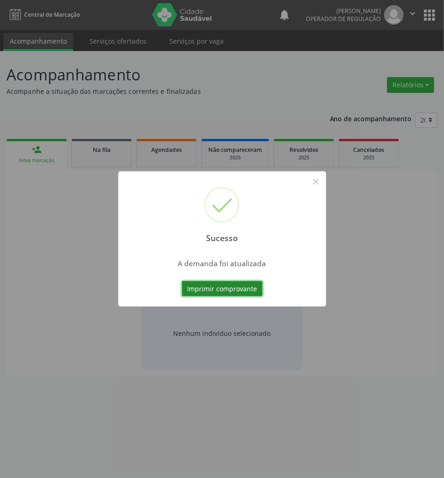
click at [210, 282] on button "Imprimir comprovante" at bounding box center [222, 289] width 81 height 16
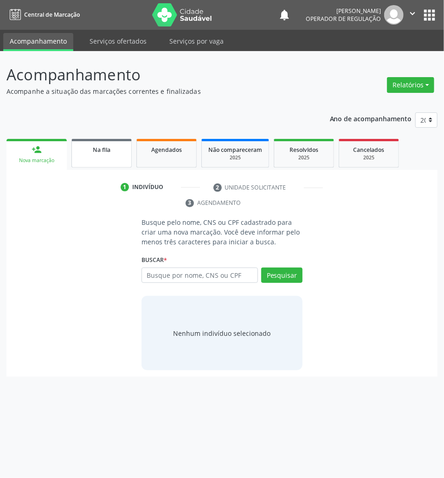
click at [99, 151] on span "Na fila" at bounding box center [102, 150] width 18 height 8
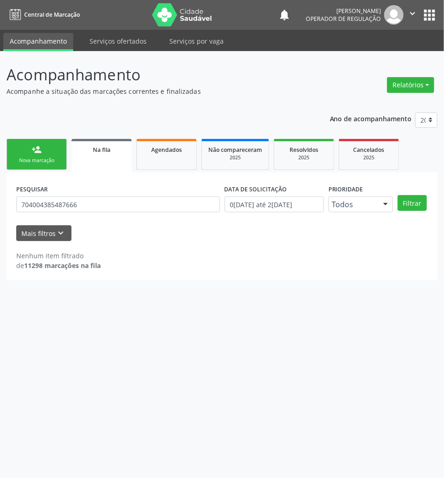
click at [86, 212] on div "PESQUISAR 704004385487666" at bounding box center [118, 200] width 209 height 36
click at [86, 209] on input "704004385487666" at bounding box center [118, 204] width 204 height 16
type input "703208617321595"
click at [398, 195] on button "Filtrar" at bounding box center [412, 203] width 29 height 16
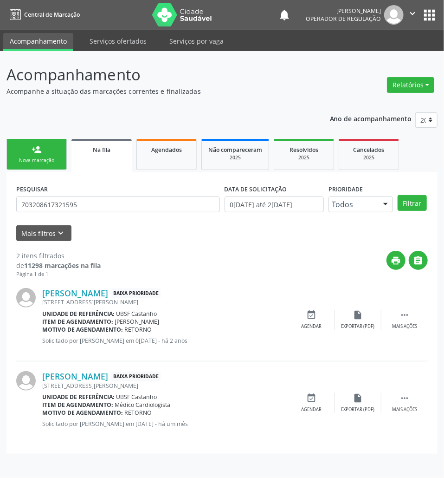
drag, startPoint x: 319, startPoint y: 410, endPoint x: 121, endPoint y: 409, distance: 198.3
click at [319, 409] on div "Agendar" at bounding box center [312, 409] width 20 height 7
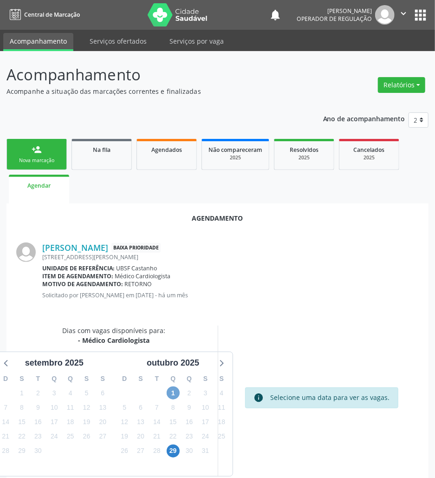
click at [173, 394] on span "1" at bounding box center [173, 392] width 13 height 13
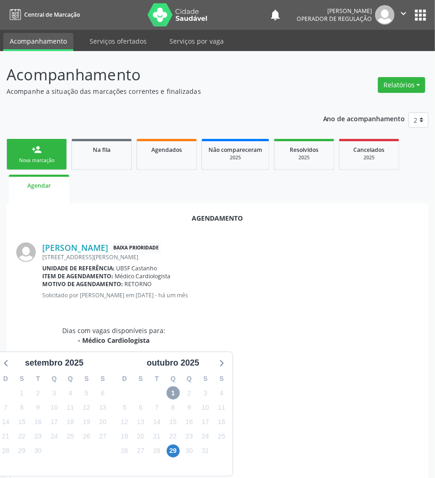
scroll to position [177, 0]
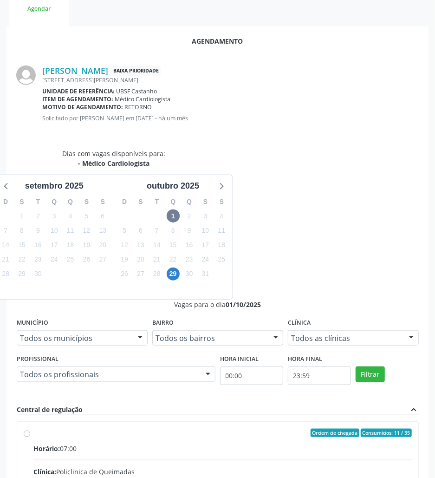
click at [30, 429] on input "Ordem de chegada Consumidos: 11 / 35 Horário: 07:00 Clínica: Policlinica de Que…" at bounding box center [27, 433] width 7 height 8
radio input "true"
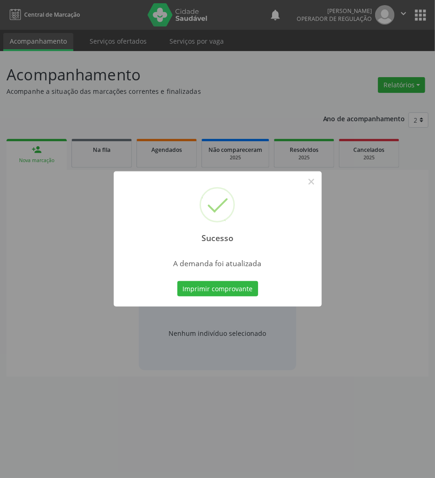
scroll to position [0, 0]
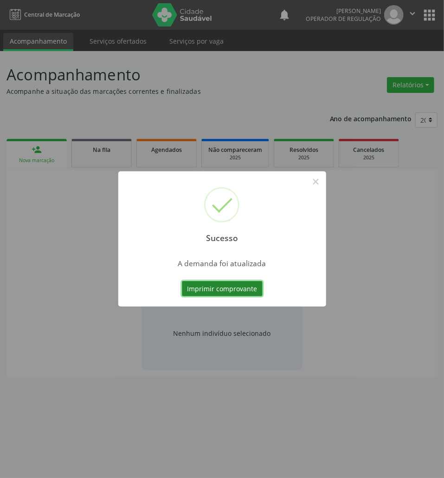
click at [209, 290] on button "Imprimir comprovante" at bounding box center [222, 289] width 81 height 16
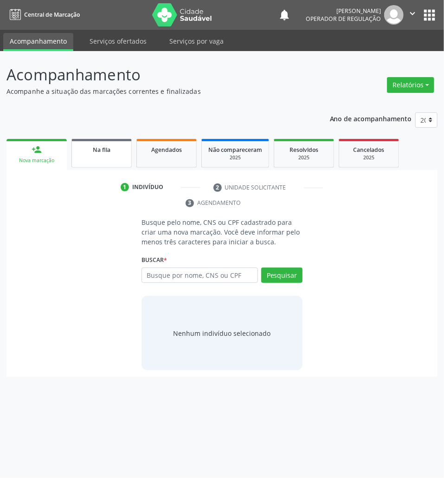
click at [85, 158] on link "Na fila" at bounding box center [102, 153] width 60 height 29
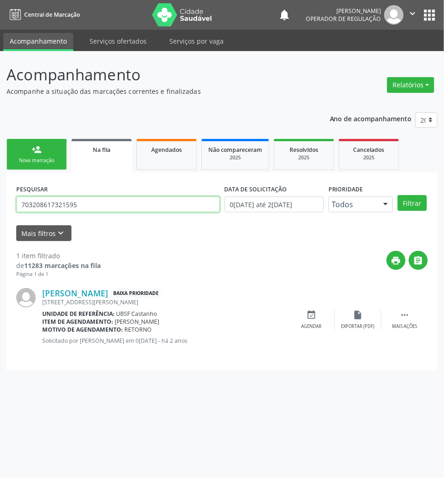
click at [148, 201] on input "703208617321595" at bounding box center [118, 204] width 204 height 16
type input "704505333511716"
click at [398, 195] on button "Filtrar" at bounding box center [412, 203] width 29 height 16
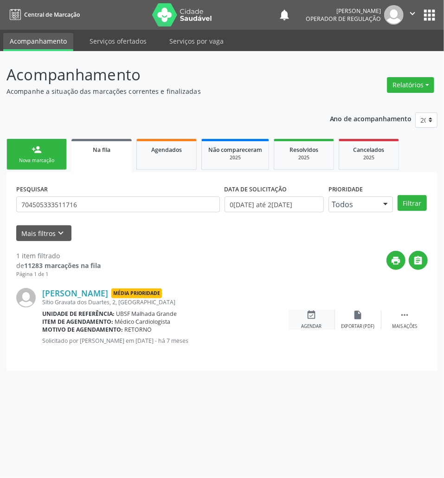
click at [297, 316] on div "event_available Agendar" at bounding box center [312, 320] width 46 height 20
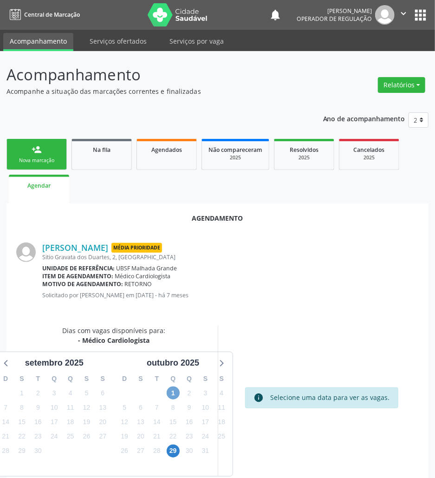
click at [176, 394] on span "1" at bounding box center [173, 392] width 13 height 13
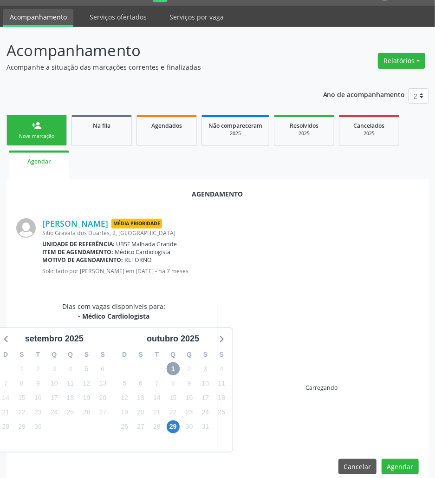
scroll to position [37, 0]
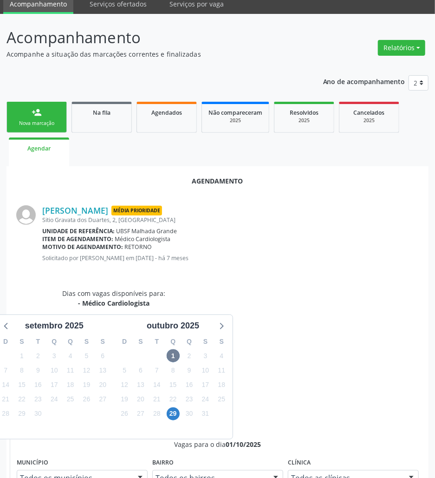
drag, startPoint x: 284, startPoint y: 433, endPoint x: 116, endPoint y: 390, distance: 173.4
radio input "true"
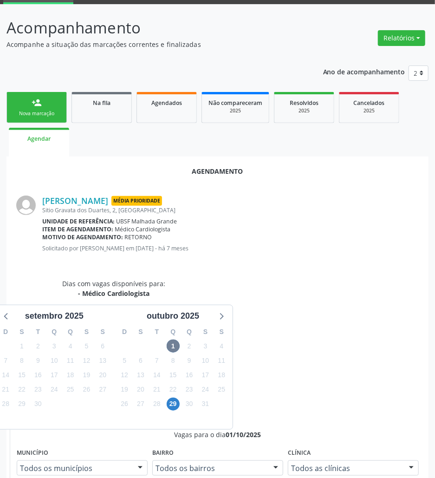
scroll to position [192, 0]
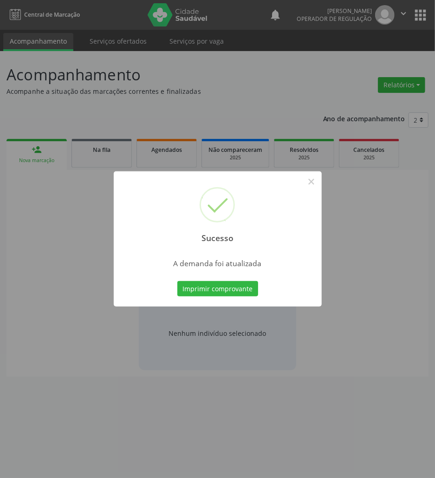
scroll to position [0, 0]
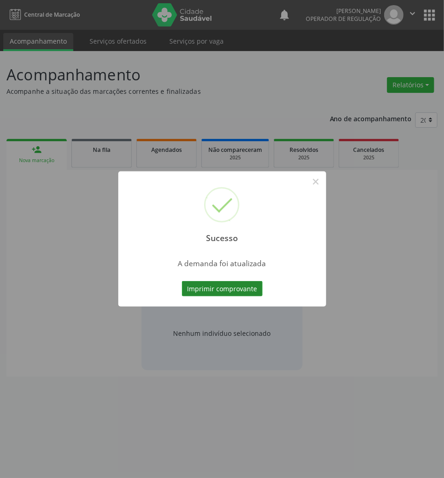
click at [209, 288] on button "Imprimir comprovante" at bounding box center [222, 289] width 81 height 16
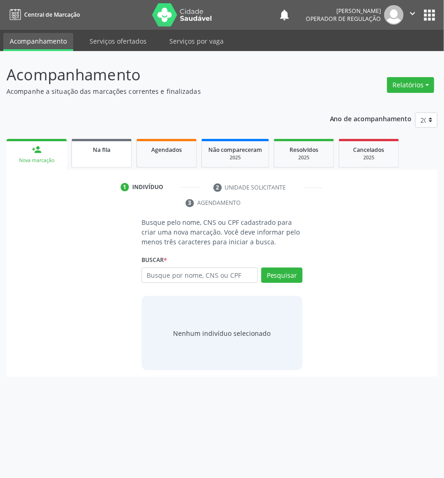
click at [112, 153] on div "Na fila" at bounding box center [101, 149] width 46 height 10
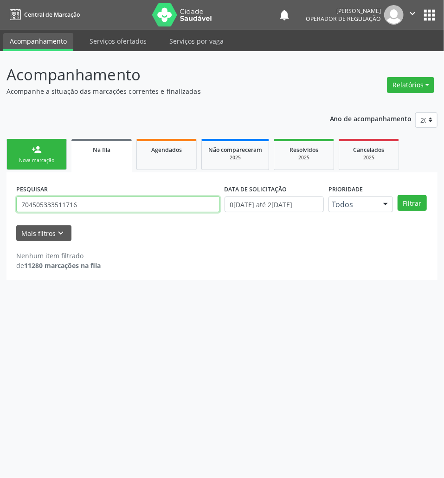
click at [67, 210] on input "704505333511716" at bounding box center [118, 204] width 204 height 16
type input "703002864500573"
click at [398, 195] on button "Filtrar" at bounding box center [412, 203] width 29 height 16
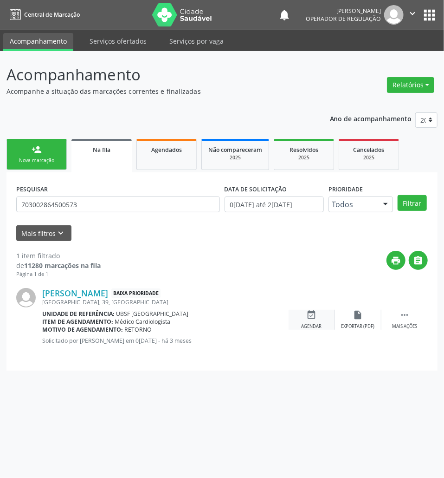
click at [305, 318] on div "event_available Agendar" at bounding box center [312, 320] width 46 height 20
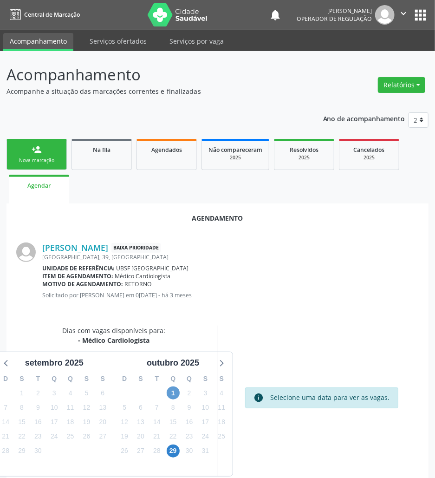
drag, startPoint x: 182, startPoint y: 398, endPoint x: 176, endPoint y: 394, distance: 7.3
click at [177, 396] on div "D S T Q Q S S 28 29 30 1 2 3 4 5 6 7 8 9 10 11 12 13 14 15 16 17 18 19 20 21 22…" at bounding box center [173, 422] width 119 height 107
click at [176, 394] on span "1" at bounding box center [173, 392] width 13 height 13
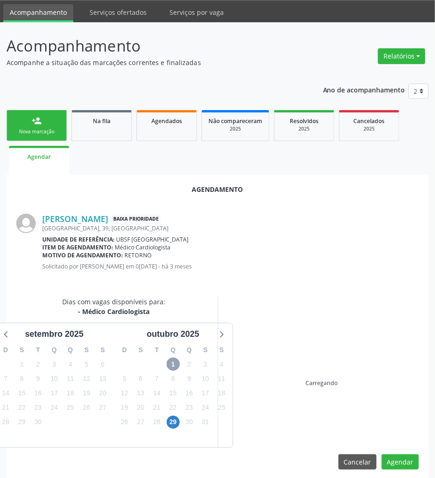
scroll to position [37, 0]
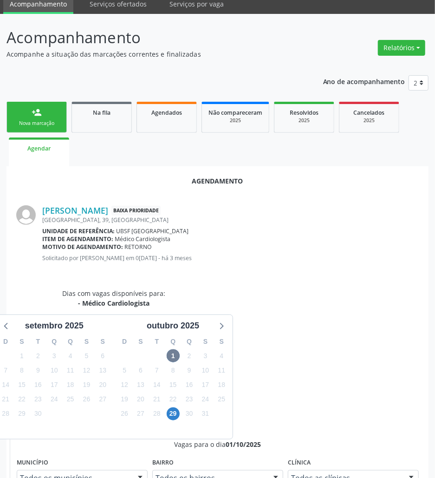
radio input "true"
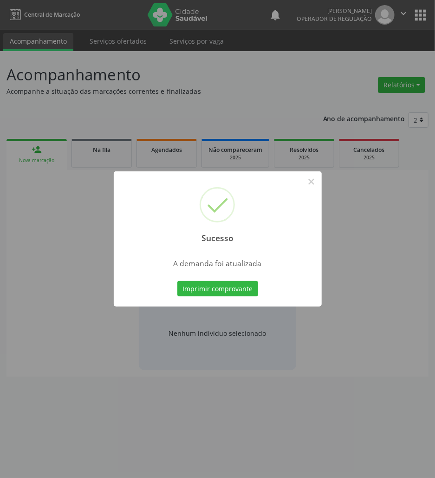
scroll to position [0, 0]
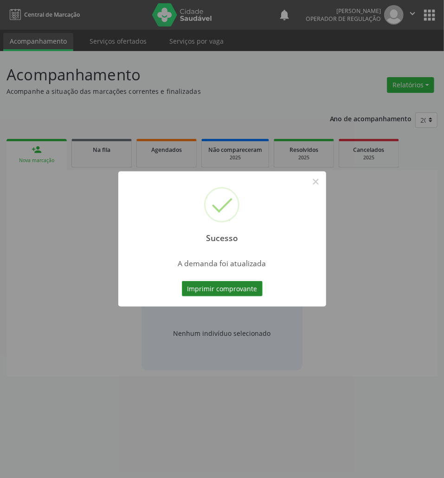
click at [215, 290] on button "Imprimir comprovante" at bounding box center [222, 289] width 81 height 16
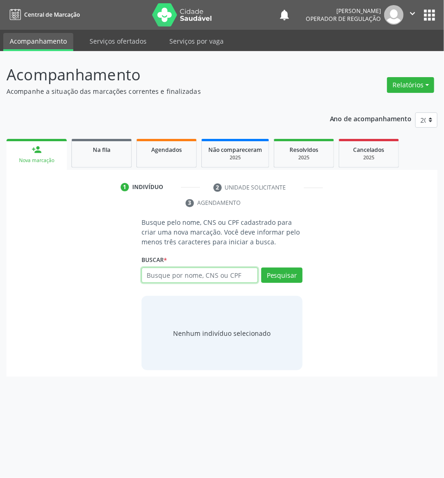
click at [185, 279] on input "text" at bounding box center [200, 275] width 117 height 16
paste input "702000833532287"
type input "702000833532287"
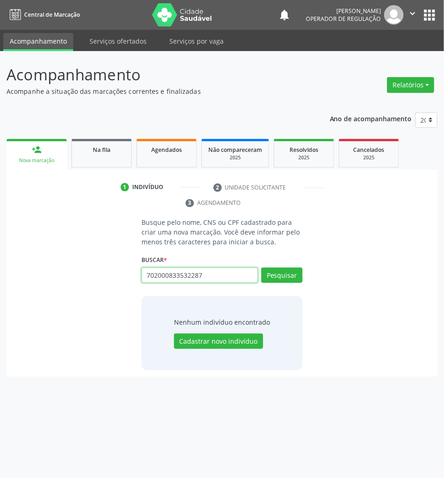
click at [224, 268] on input "702000833532287" at bounding box center [200, 275] width 117 height 16
click at [226, 281] on input "702000833532287" at bounding box center [200, 275] width 117 height 16
drag, startPoint x: 132, startPoint y: 349, endPoint x: 149, endPoint y: 322, distance: 31.7
click at [132, 349] on div "Busque pelo nome, CNS ou CPF cadastrado para criar uma nova marcação. Você deve…" at bounding box center [222, 293] width 418 height 153
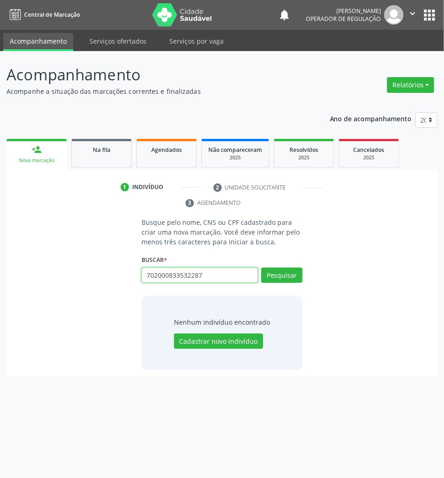
click at [209, 275] on input "702000833532287" at bounding box center [200, 275] width 117 height 16
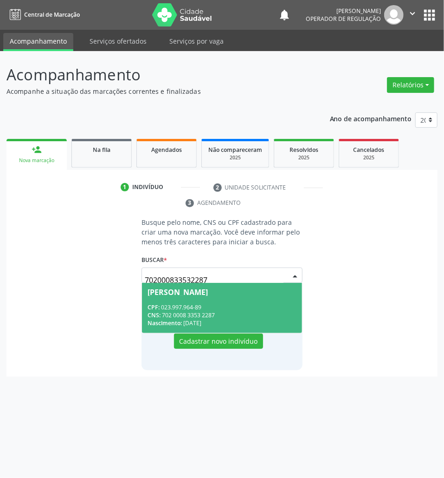
click at [218, 278] on input "702000833532287" at bounding box center [214, 280] width 139 height 19
click at [217, 301] on span "Janete Bastos de Souza CPF: 023.997.964-89 CNS: 702 0008 3353 2287 Nascimento: …" at bounding box center [222, 308] width 160 height 50
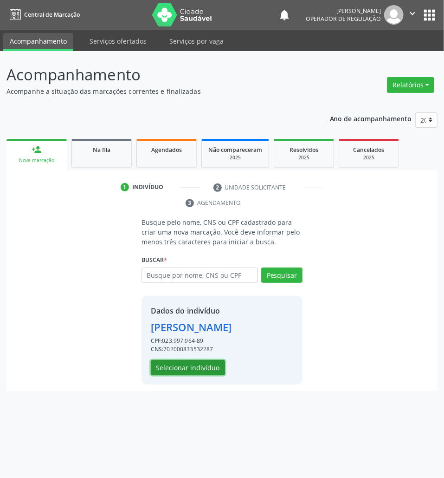
click at [206, 367] on button "Selecionar indivíduo" at bounding box center [188, 368] width 74 height 16
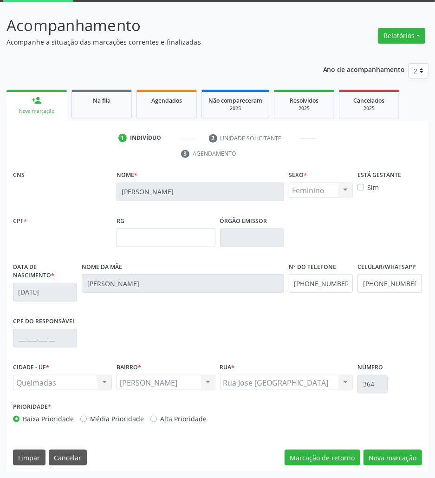
scroll to position [50, 0]
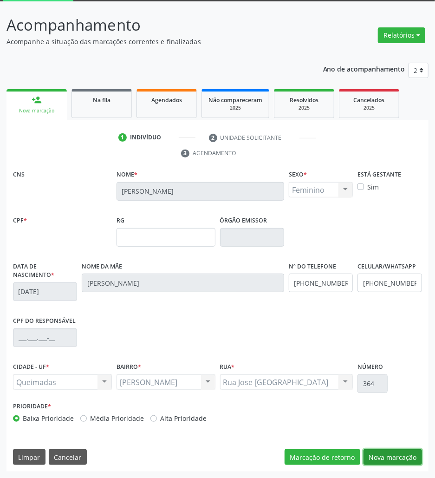
click at [400, 457] on button "Nova marcação" at bounding box center [393, 457] width 59 height 16
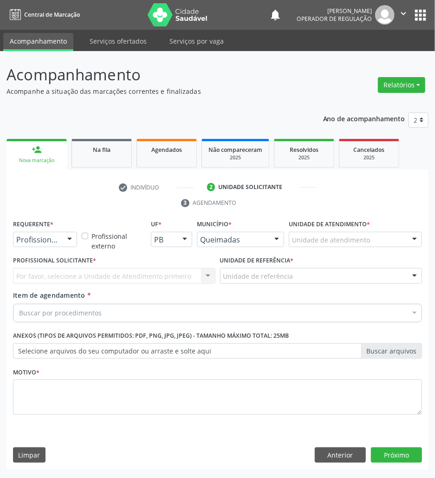
scroll to position [0, 0]
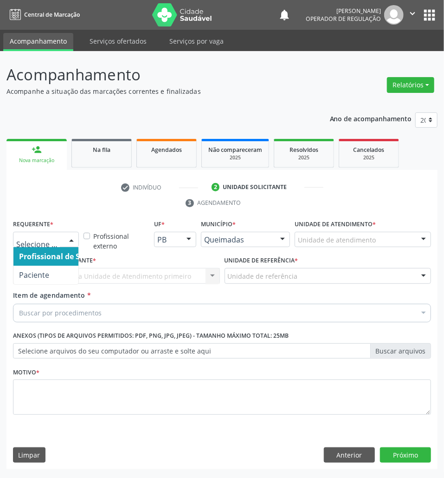
drag, startPoint x: 60, startPoint y: 243, endPoint x: 56, endPoint y: 277, distance: 34.2
click at [60, 244] on div at bounding box center [46, 240] width 66 height 16
click at [56, 279] on span "Paciente" at bounding box center [58, 275] width 91 height 19
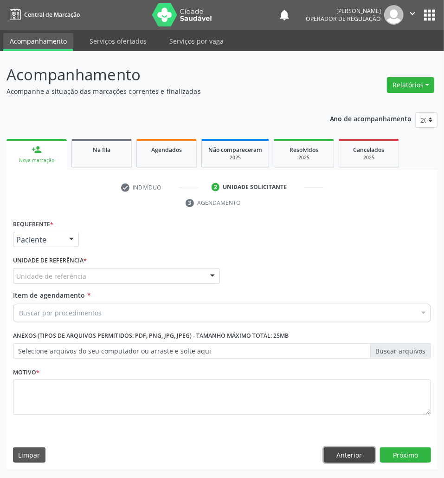
click at [366, 456] on button "Anterior" at bounding box center [349, 455] width 51 height 16
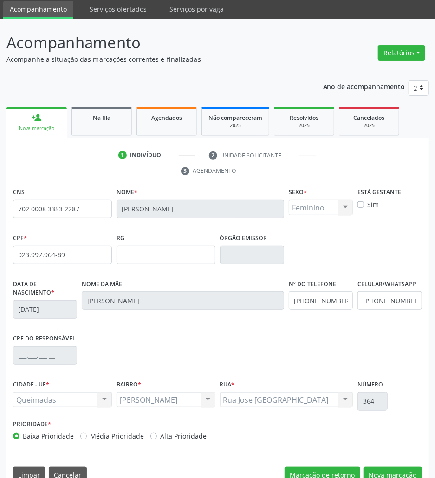
scroll to position [50, 0]
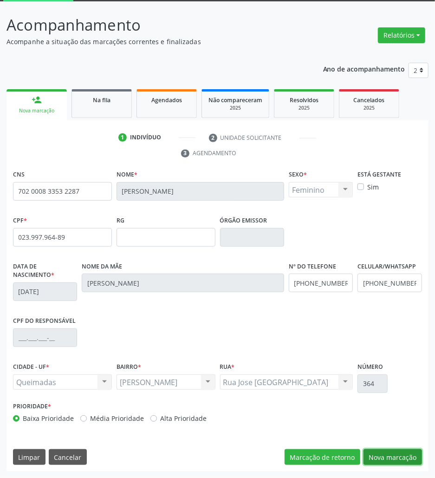
drag, startPoint x: 407, startPoint y: 450, endPoint x: 233, endPoint y: 376, distance: 189.0
click at [407, 450] on button "Nova marcação" at bounding box center [393, 457] width 59 height 16
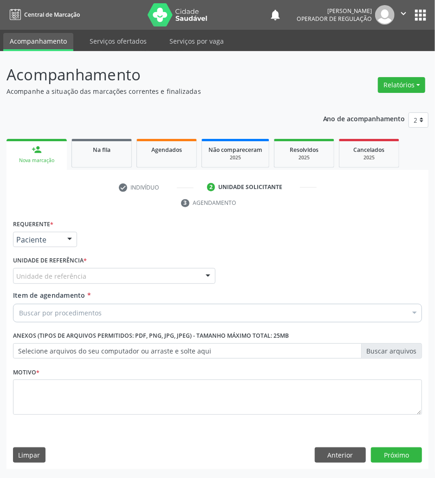
scroll to position [0, 0]
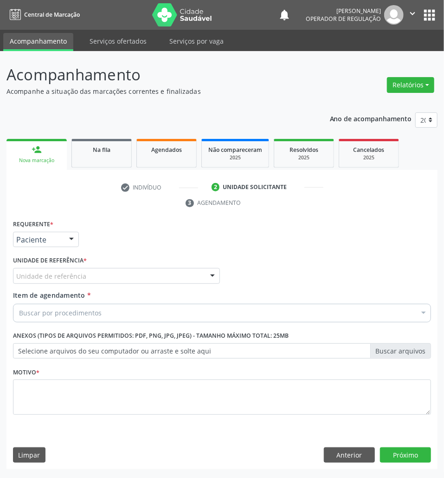
click at [65, 270] on div "Unidade de referência" at bounding box center [116, 276] width 207 height 16
type input "ani"
click at [85, 307] on div "Buscar por procedimentos" at bounding box center [222, 313] width 418 height 19
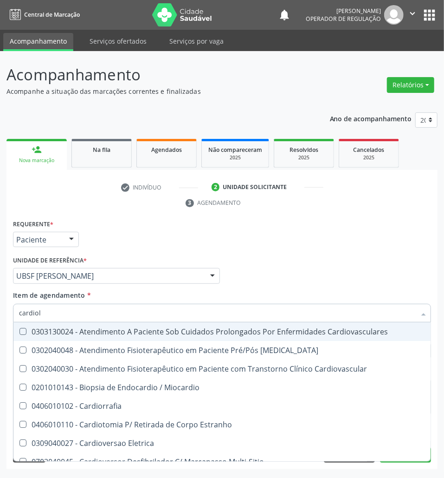
type input "cardiolo"
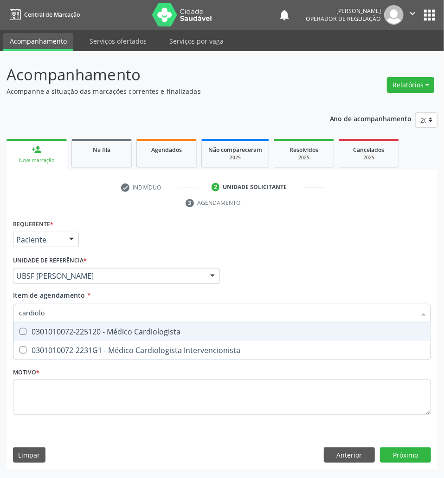
click at [91, 331] on div "0301010072-225120 - Médico Cardiologista" at bounding box center [222, 331] width 406 height 7
checkbox Cardiologista "true"
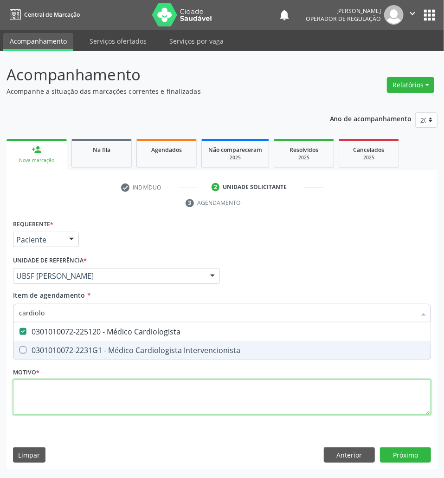
click at [68, 407] on div "Requerente * Paciente Profissional de Saúde Paciente Nenhum resultado encontrad…" at bounding box center [222, 322] width 418 height 210
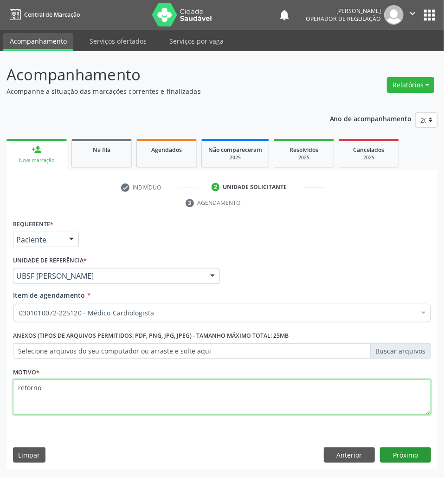
type textarea "retorno"
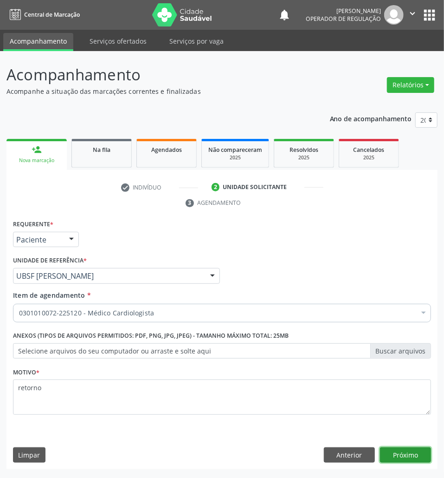
click at [404, 454] on button "Próximo" at bounding box center [405, 455] width 51 height 16
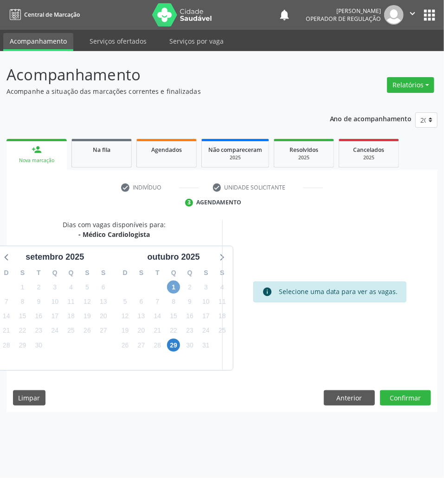
click at [173, 284] on span "1" at bounding box center [173, 286] width 13 height 13
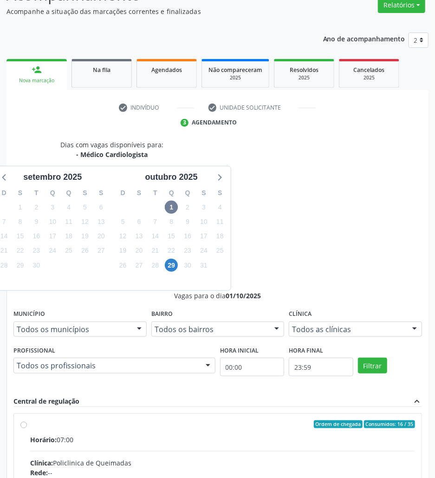
scroll to position [81, 0]
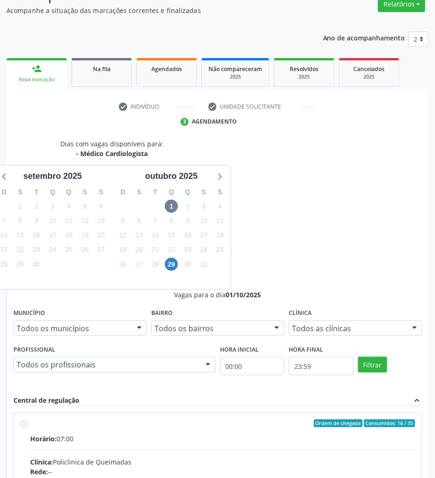
drag, startPoint x: 307, startPoint y: 341, endPoint x: 252, endPoint y: 352, distance: 56.7
click at [27, 419] on input "Ordem de chegada Consumidos: 16 / 35 Horário: 07:00 Clínica: Policlinica de Que…" at bounding box center [23, 423] width 7 height 8
radio input "true"
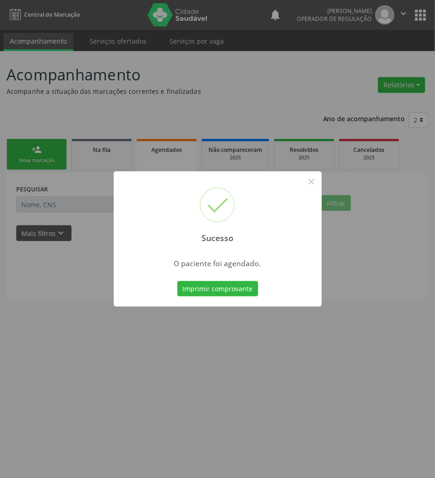
scroll to position [0, 0]
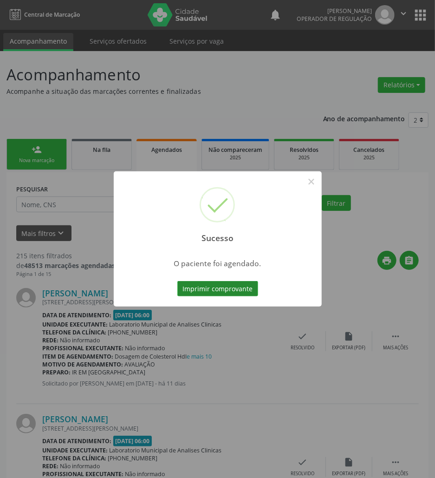
click at [210, 286] on button "Imprimir comprovante" at bounding box center [217, 289] width 81 height 16
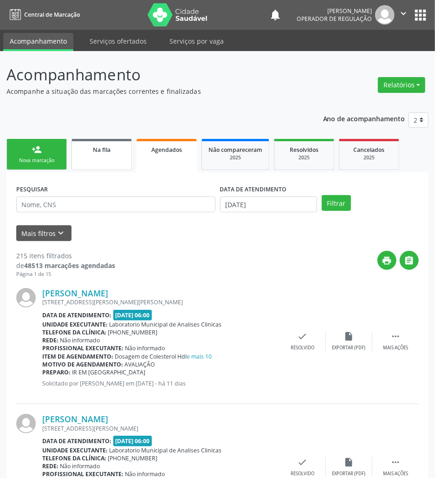
click at [107, 168] on link "Na fila" at bounding box center [102, 154] width 60 height 31
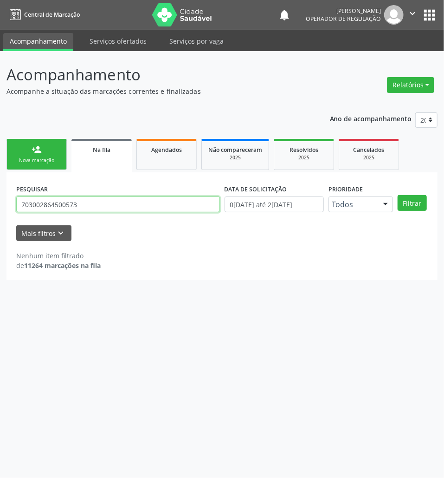
click at [101, 205] on input "703002864500573" at bounding box center [118, 204] width 204 height 16
paste input "08 4012 8596 6364"
type input "08 4012 8596 6364"
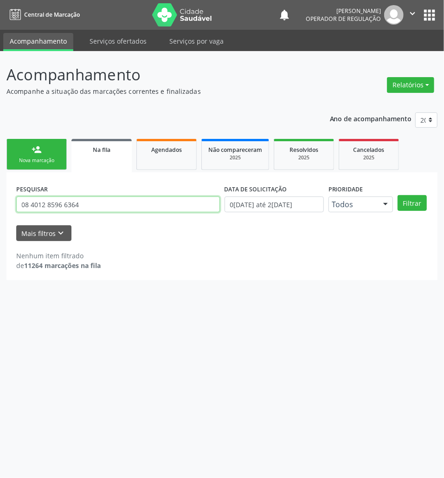
click at [398, 195] on button "Filtrar" at bounding box center [412, 203] width 29 height 16
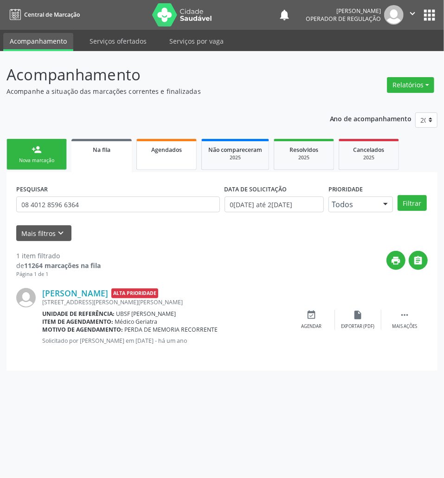
click at [145, 162] on link "Agendados" at bounding box center [167, 154] width 60 height 31
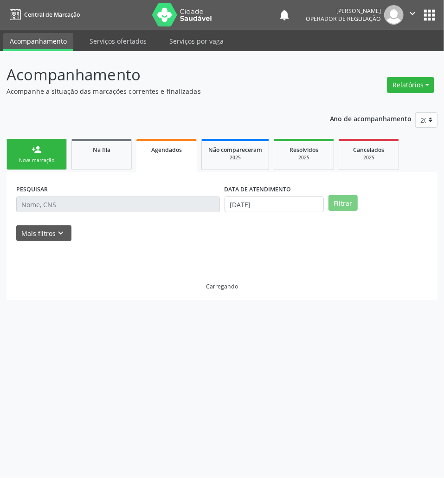
click at [23, 205] on input "text" at bounding box center [118, 204] width 204 height 16
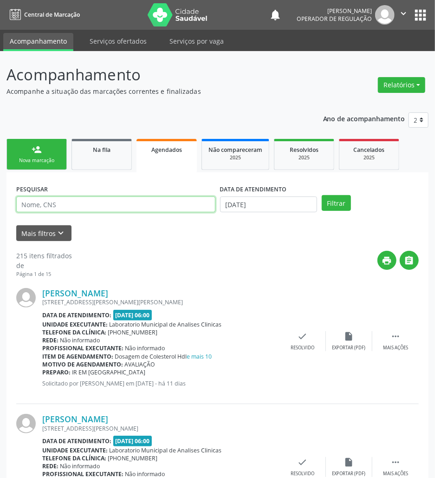
click at [23, 205] on input "text" at bounding box center [115, 204] width 199 height 16
paste input "08 4012 8596 6364"
type input "708 4012 8596 6364"
click at [322, 195] on button "Filtrar" at bounding box center [336, 203] width 29 height 16
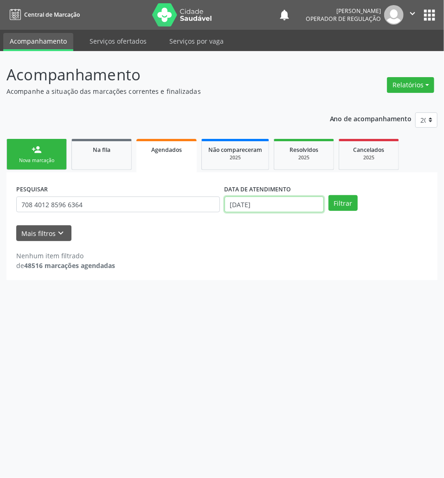
click at [297, 197] on input "26/09/2025" at bounding box center [274, 204] width 99 height 16
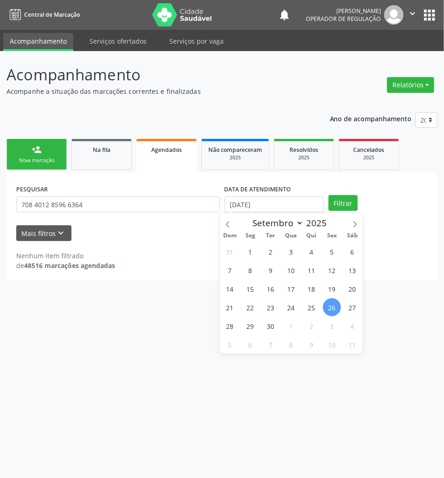
click at [283, 258] on div "31 1 2 3 4 5 6 7 8 9 10 11 12 13 14 15 16 17 18 19 20 21 22 23 24 25 26 27 28 2…" at bounding box center [291, 297] width 143 height 111
drag, startPoint x: 323, startPoint y: 258, endPoint x: 325, endPoint y: 244, distance: 14.5
click at [324, 258] on div "31 1 2 3 4 5 6 7 8 9 10 11 12 13 14 15 16 17 18 19 20 21 22 23 24 25 26 27 28 2…" at bounding box center [291, 297] width 143 height 111
click at [316, 244] on span "4" at bounding box center [312, 251] width 18 height 18
type input "04/09/2025"
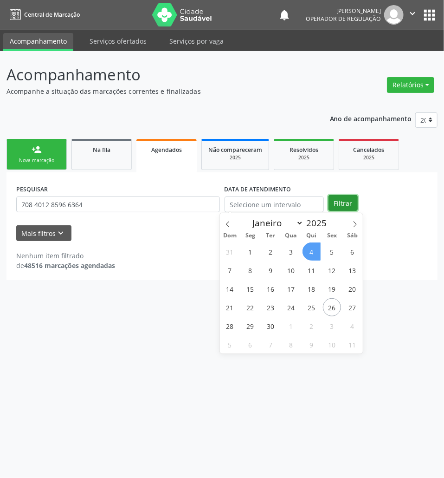
click at [340, 202] on button "Filtrar" at bounding box center [343, 203] width 29 height 16
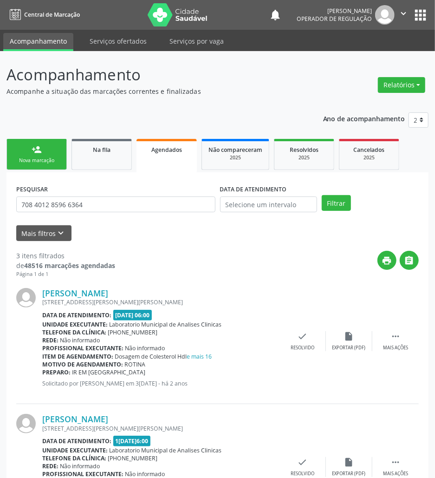
scroll to position [194, 0]
